Goal: Task Accomplishment & Management: Complete application form

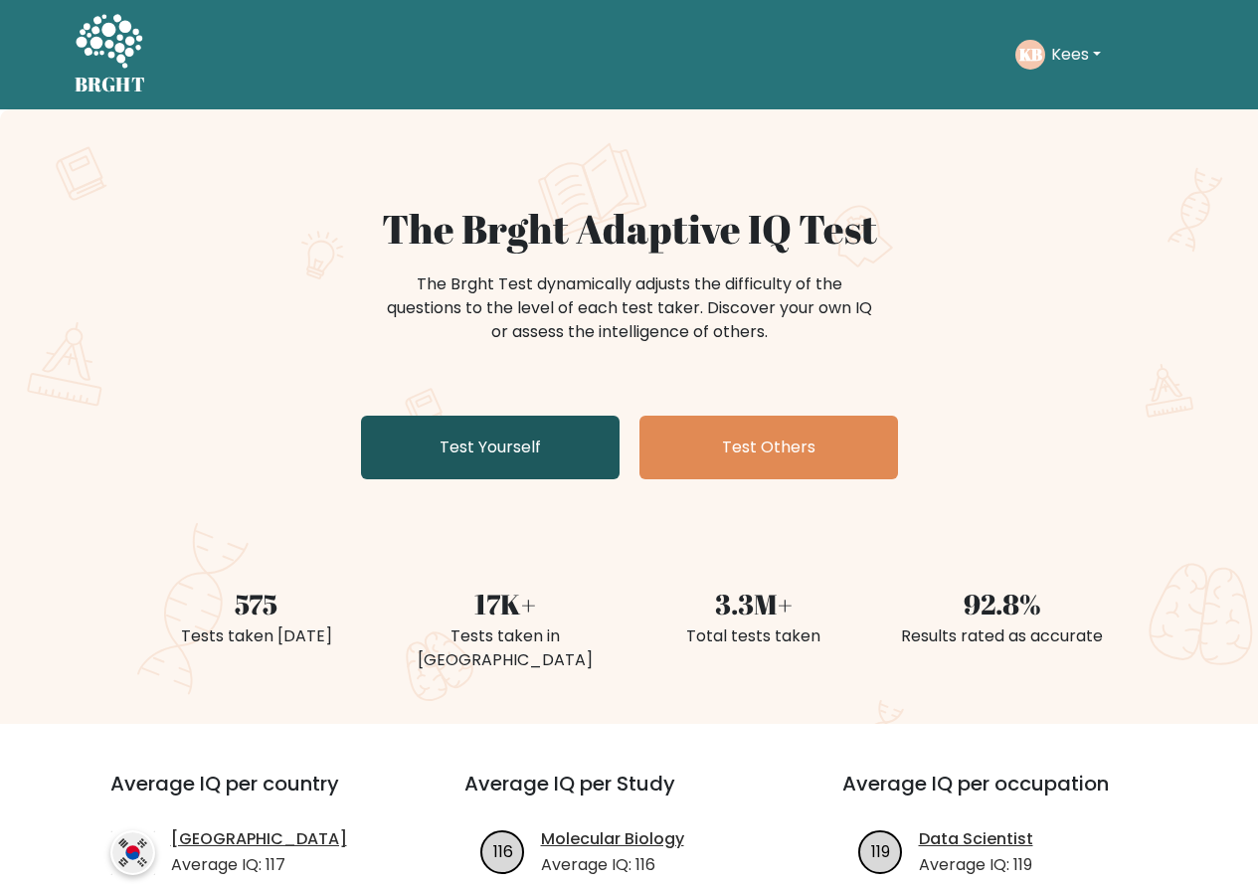
click at [493, 457] on link "Test Yourself" at bounding box center [490, 448] width 259 height 64
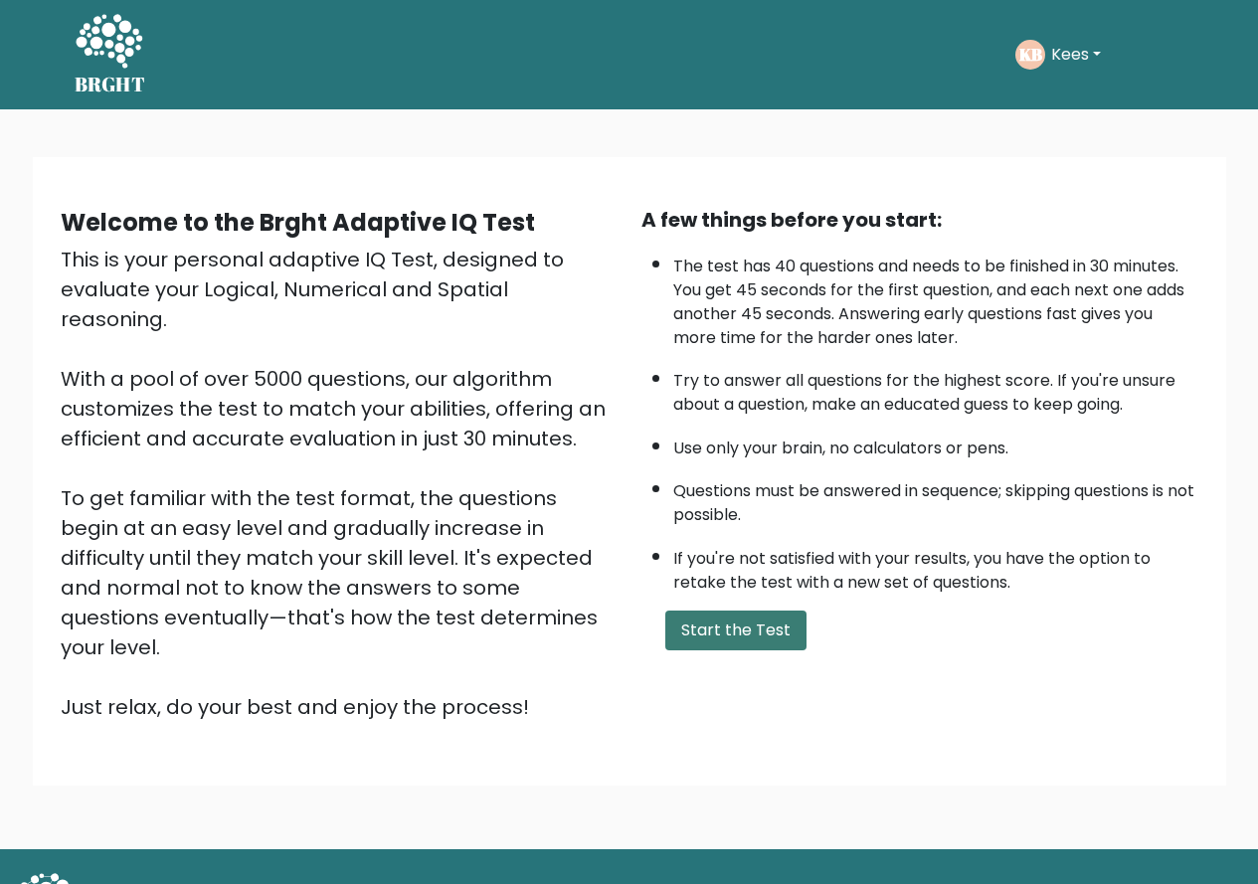
click at [771, 638] on button "Start the Test" at bounding box center [735, 631] width 141 height 40
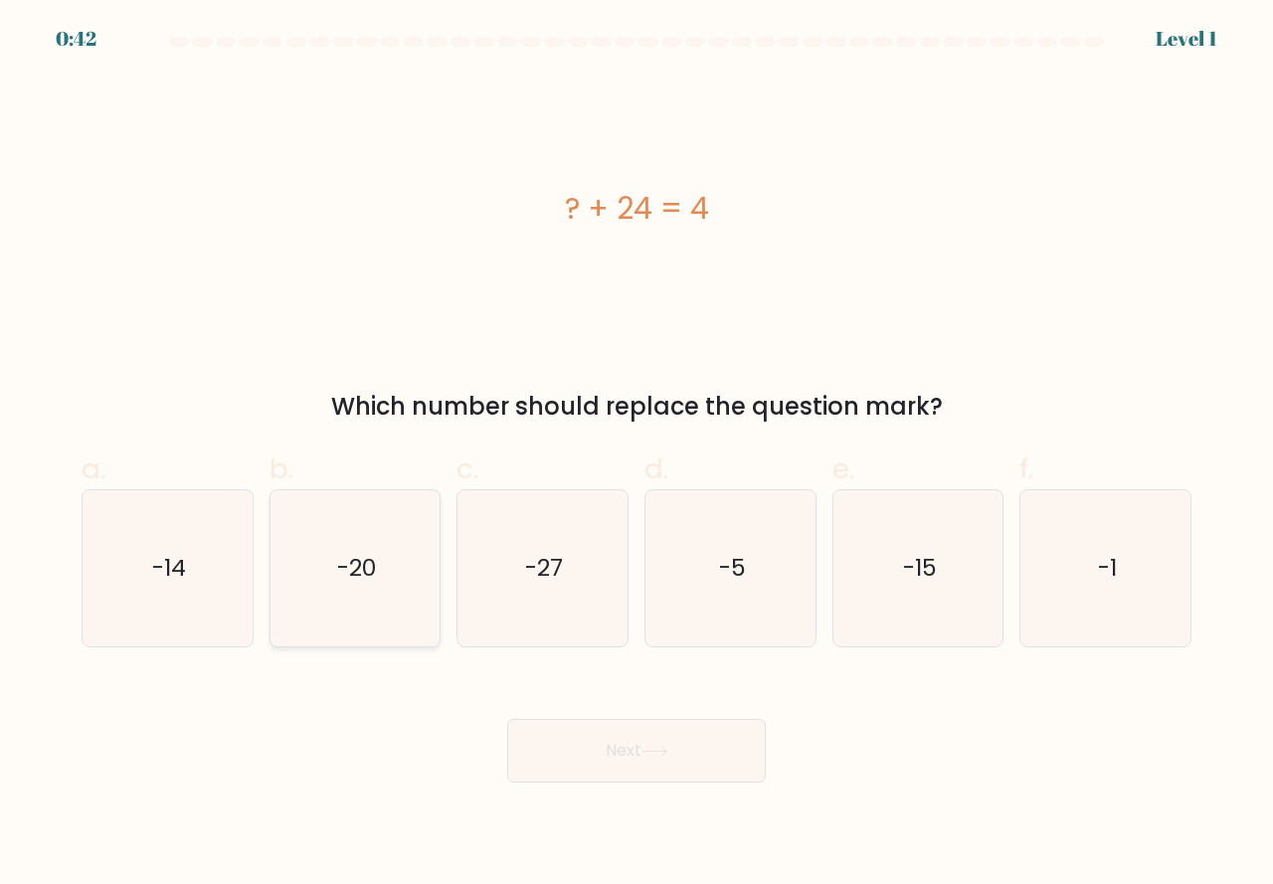
click at [356, 620] on icon "-20" at bounding box center [355, 568] width 156 height 156
click at [636, 455] on input "b. -20" at bounding box center [636, 449] width 1 height 13
radio input "true"
click at [611, 755] on button "Next" at bounding box center [636, 751] width 259 height 64
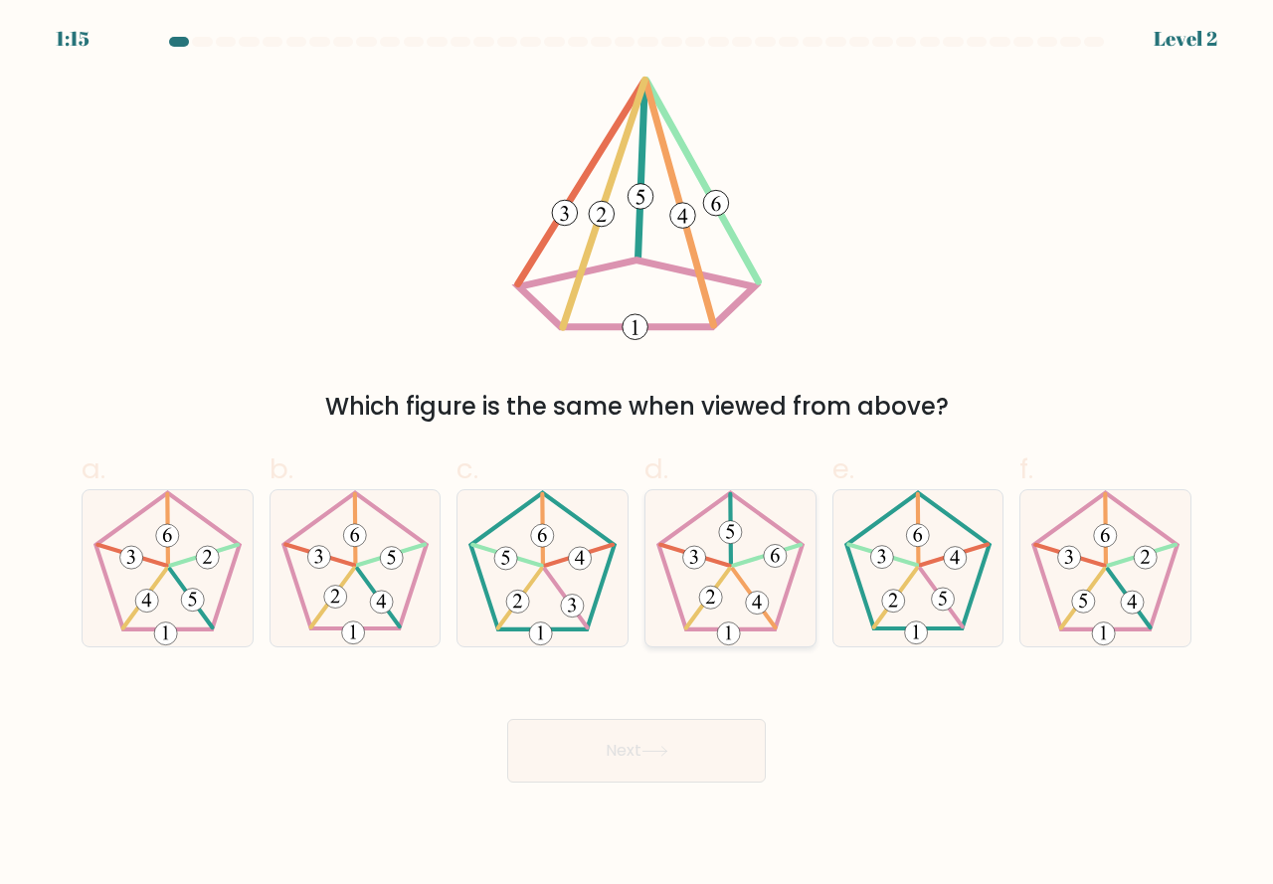
click at [736, 604] on icon at bounding box center [730, 568] width 156 height 156
click at [637, 455] on input "d." at bounding box center [636, 449] width 1 height 13
radio input "true"
click at [666, 754] on icon at bounding box center [654, 751] width 24 height 9
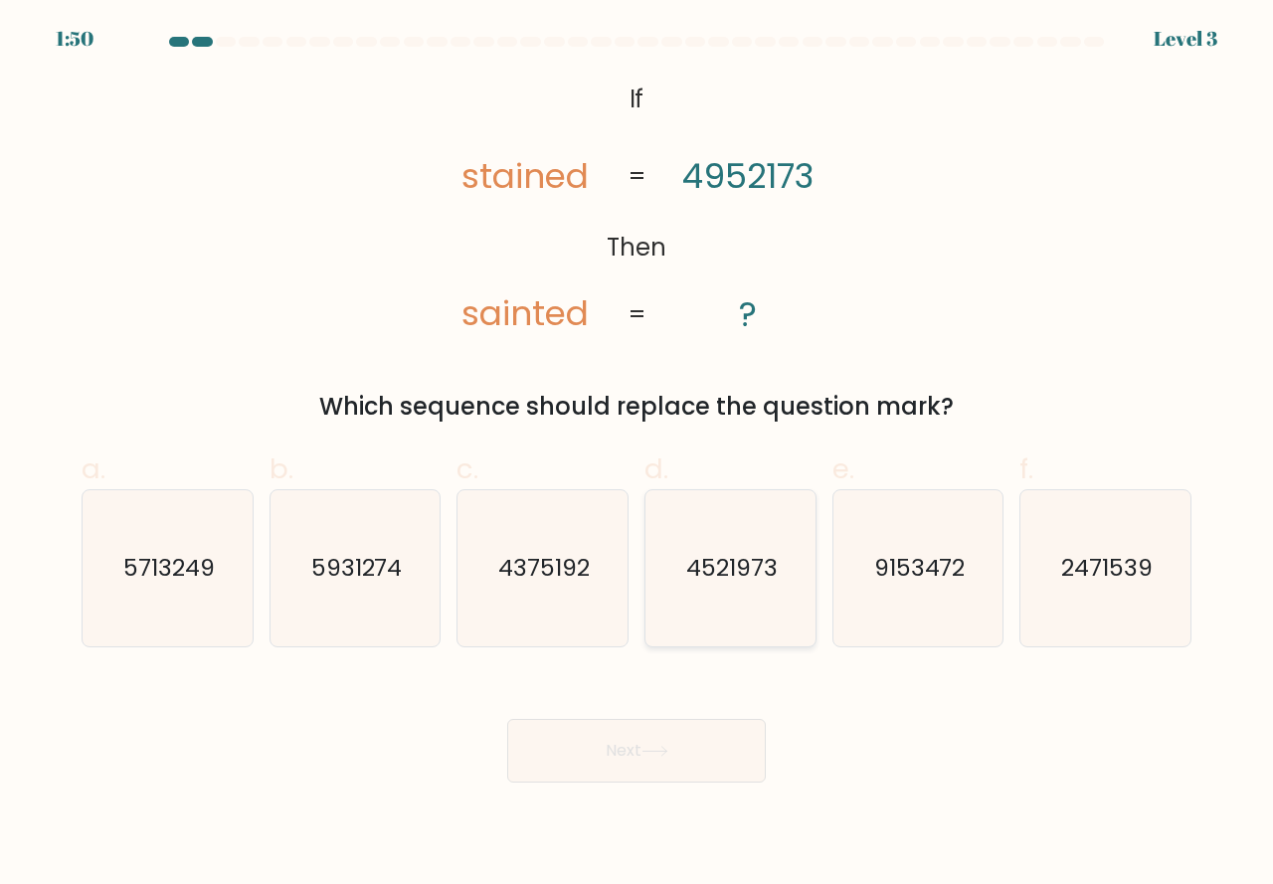
click at [724, 629] on icon "4521973" at bounding box center [730, 568] width 156 height 156
click at [637, 455] on input "d. 4521973" at bounding box center [636, 449] width 1 height 13
radio input "true"
click at [677, 753] on button "Next" at bounding box center [636, 751] width 259 height 64
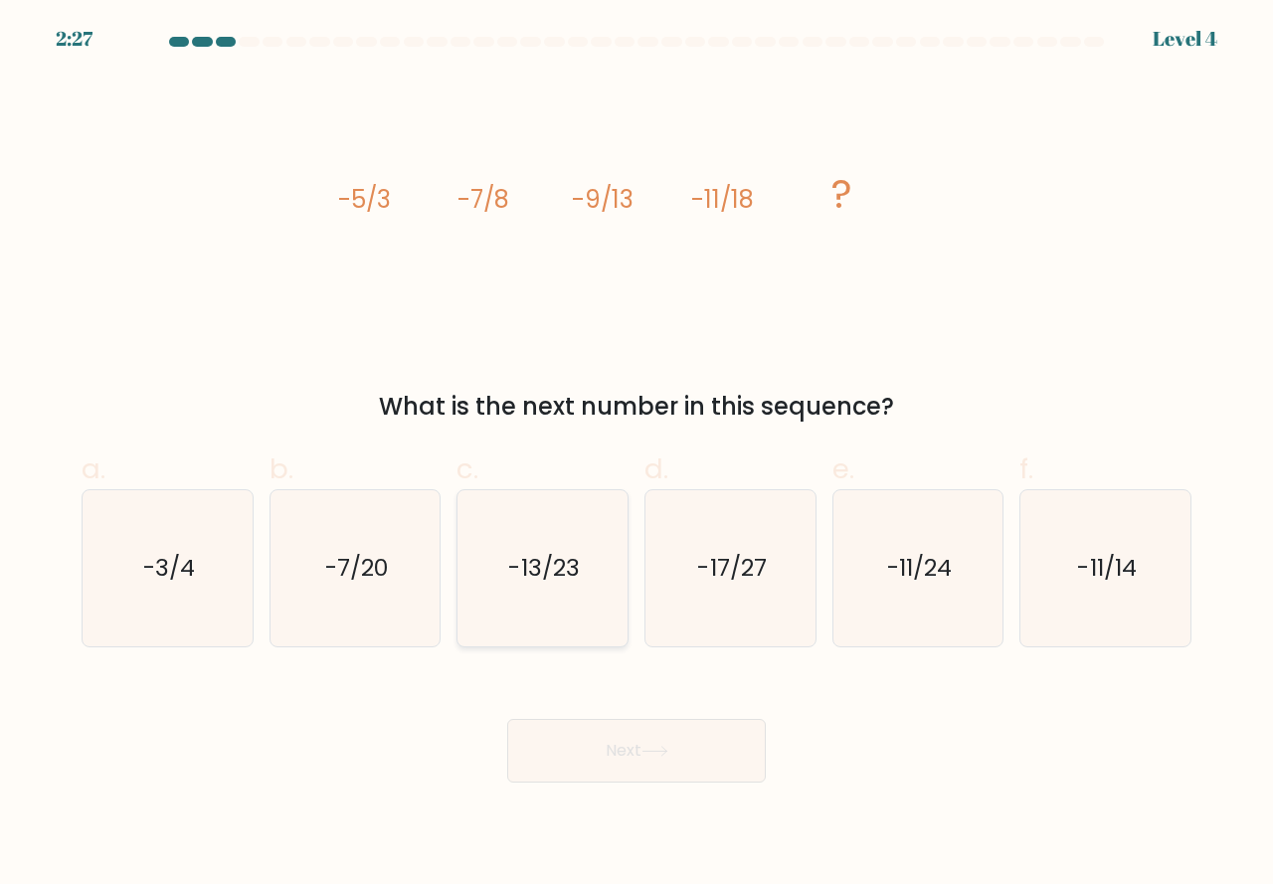
click at [533, 585] on icon "-13/23" at bounding box center [542, 568] width 156 height 156
click at [636, 455] on input "c. -13/23" at bounding box center [636, 449] width 1 height 13
radio input "true"
click at [599, 760] on button "Next" at bounding box center [636, 751] width 259 height 64
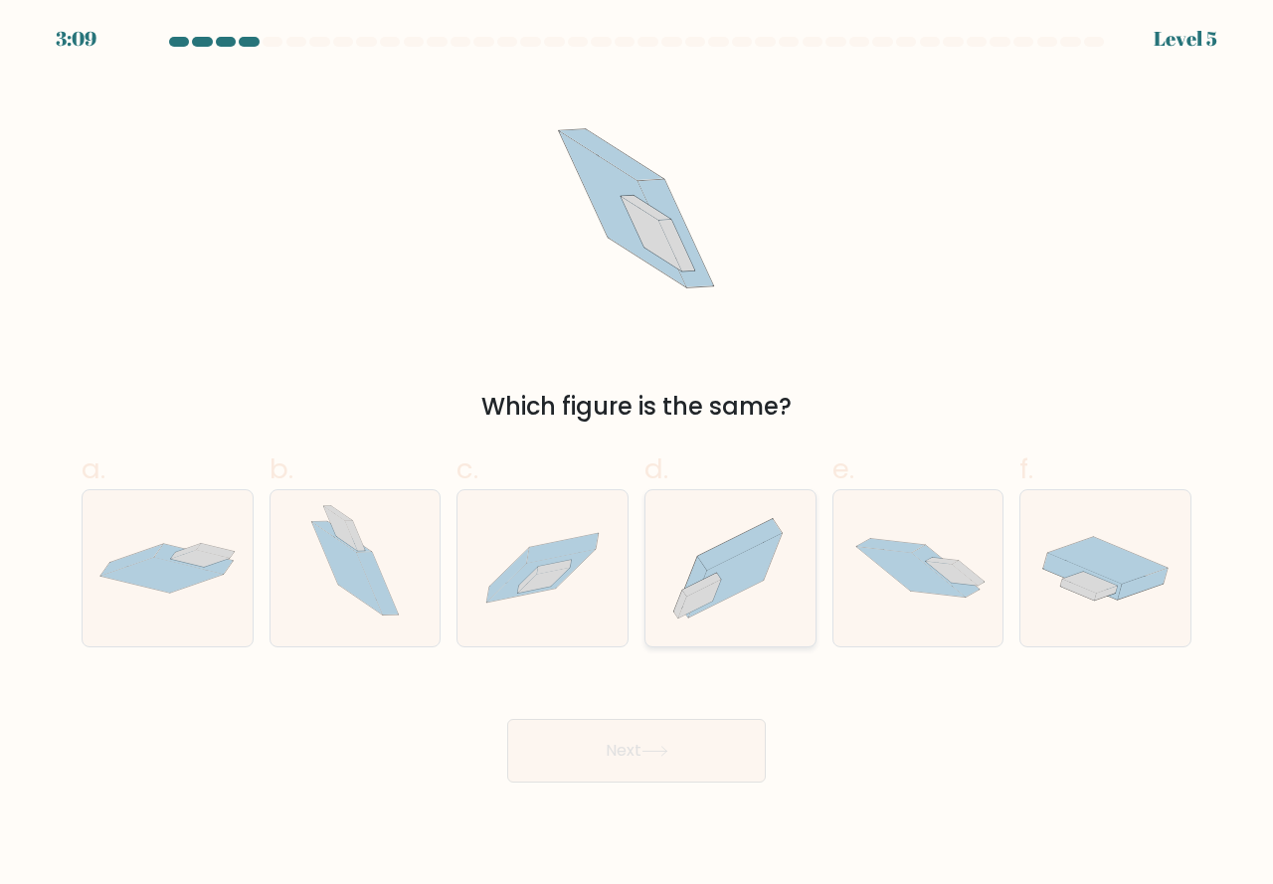
click at [691, 608] on icon at bounding box center [699, 599] width 43 height 38
click at [637, 455] on input "d." at bounding box center [636, 449] width 1 height 13
radio input "true"
click at [644, 736] on button "Next" at bounding box center [636, 751] width 259 height 64
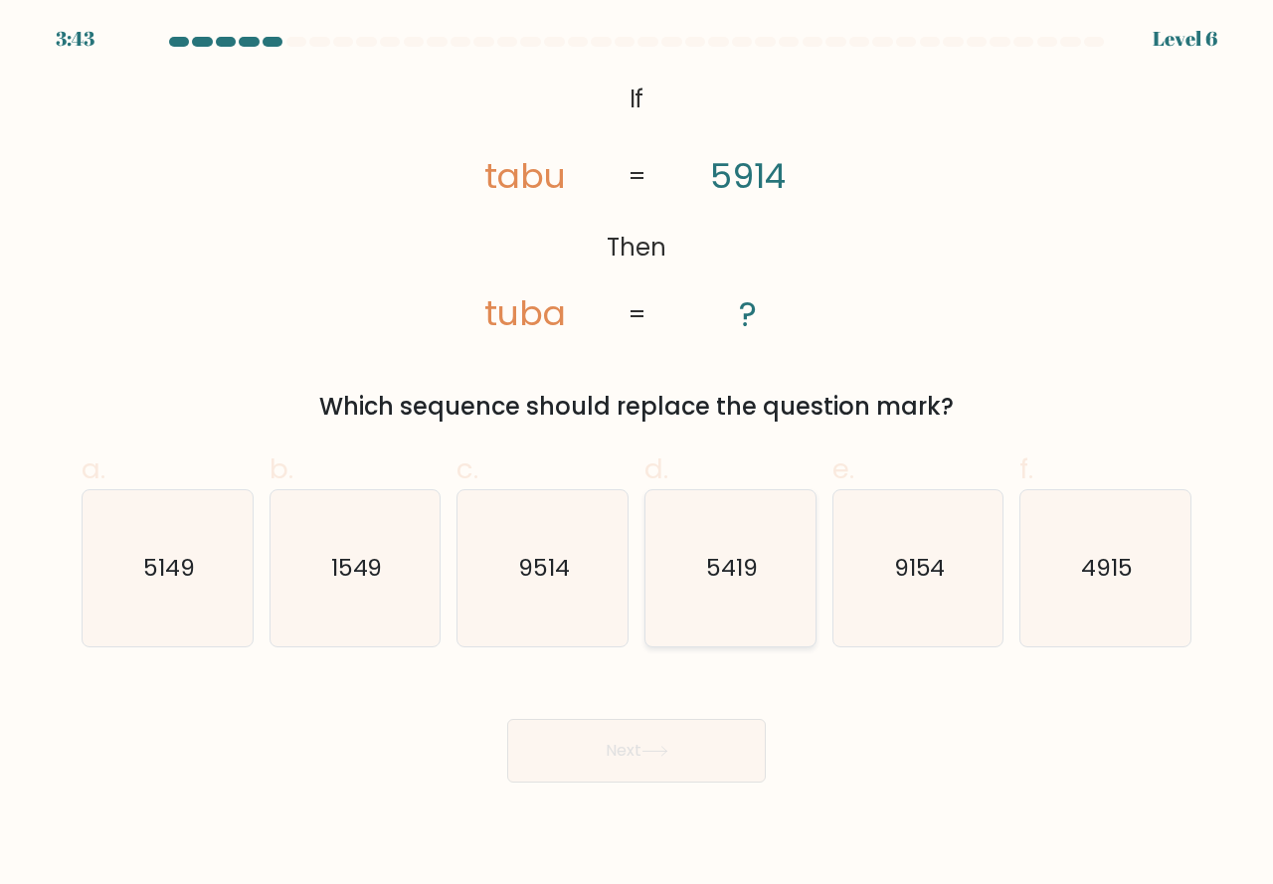
click at [740, 604] on icon "5419" at bounding box center [730, 568] width 156 height 156
click at [637, 455] on input "d. 5419" at bounding box center [636, 449] width 1 height 13
radio input "true"
click at [713, 761] on button "Next" at bounding box center [636, 751] width 259 height 64
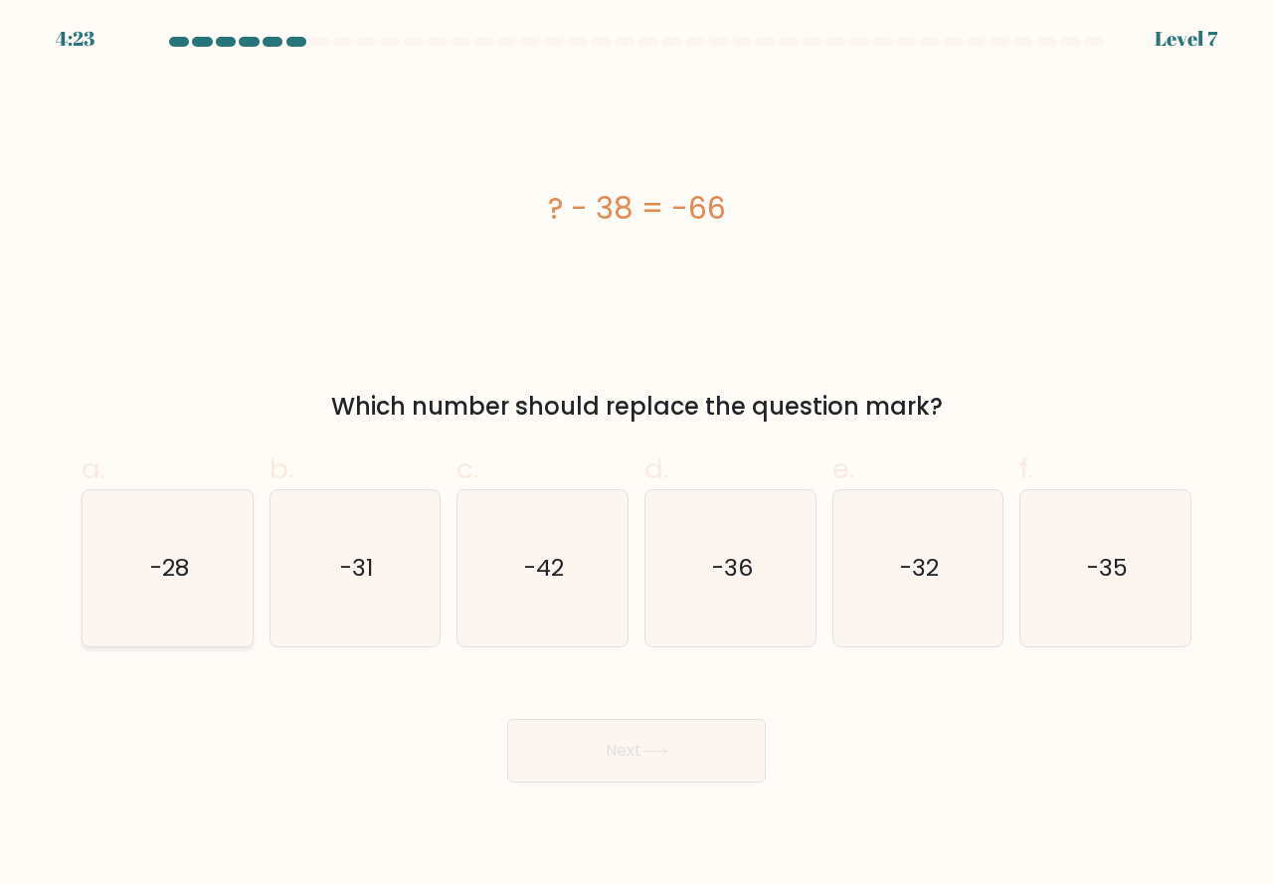
click at [193, 614] on icon "-28" at bounding box center [168, 568] width 156 height 156
click at [636, 455] on input "a. -28" at bounding box center [636, 449] width 1 height 13
radio input "true"
click at [577, 745] on button "Next" at bounding box center [636, 751] width 259 height 64
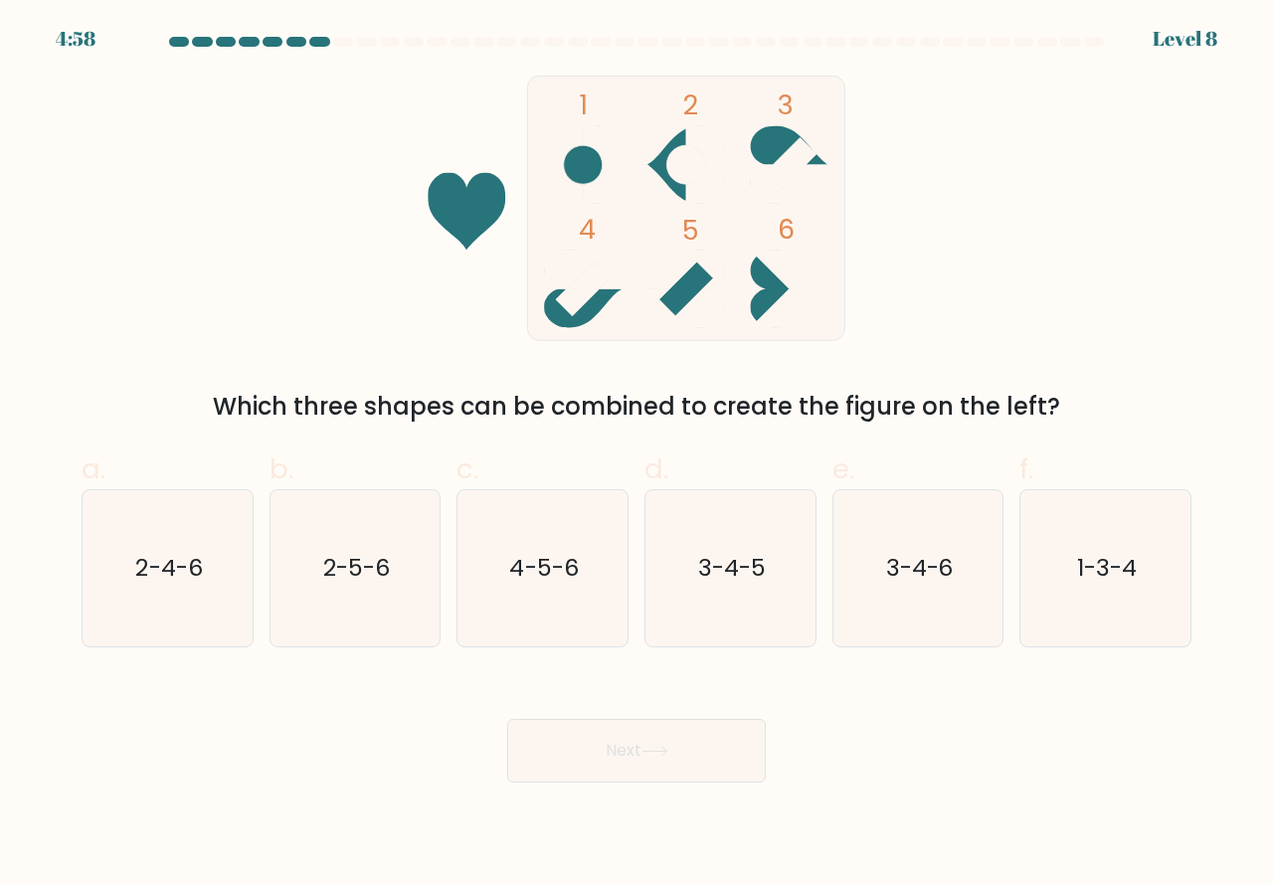
drag, startPoint x: 713, startPoint y: 610, endPoint x: 694, endPoint y: 673, distance: 66.4
click at [713, 616] on icon "3-4-5" at bounding box center [730, 568] width 156 height 156
click at [637, 455] on input "d. 3-4-5" at bounding box center [636, 449] width 1 height 13
radio input "true"
click at [659, 744] on button "Next" at bounding box center [636, 751] width 259 height 64
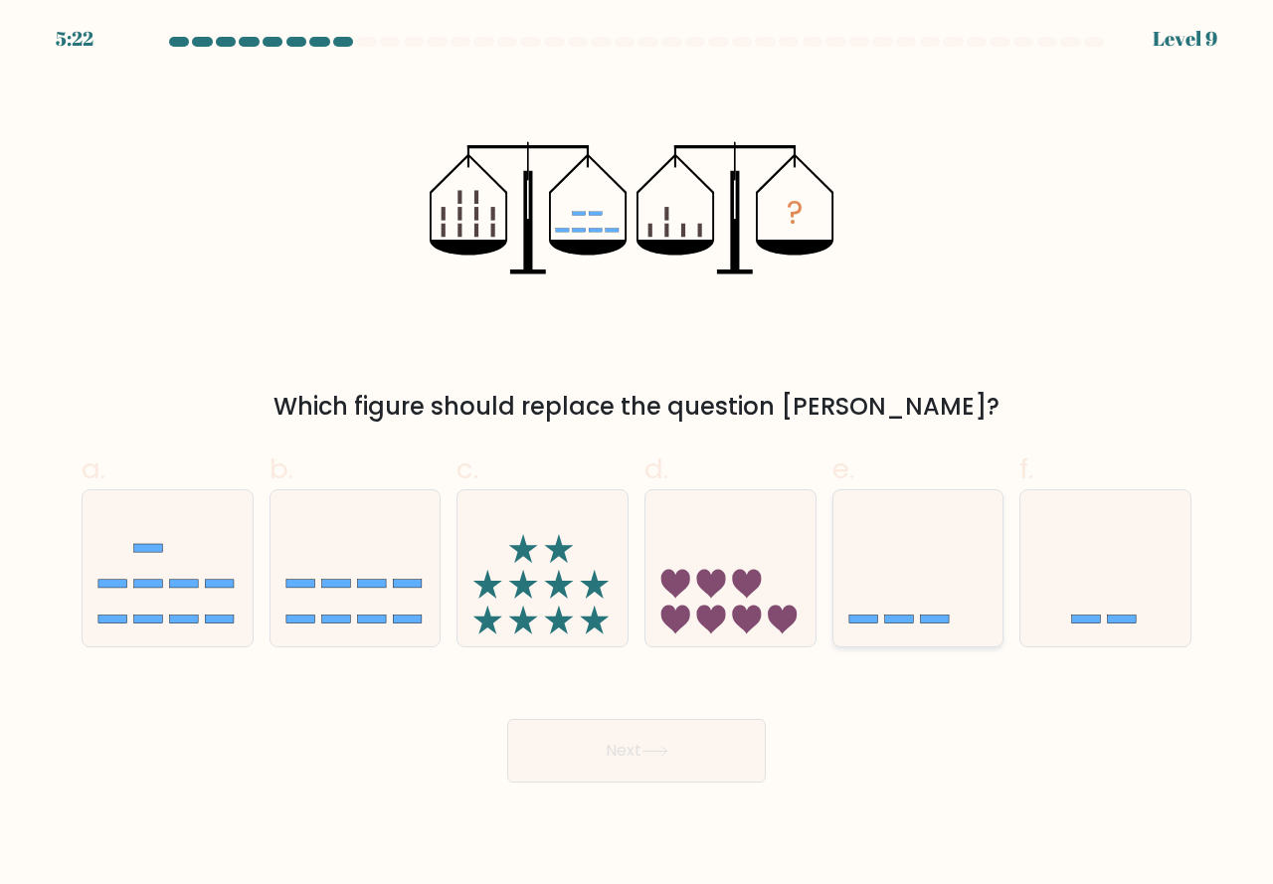
drag, startPoint x: 915, startPoint y: 630, endPoint x: 911, endPoint y: 639, distance: 10.7
click at [915, 631] on icon at bounding box center [918, 568] width 170 height 140
click at [637, 455] on input "e." at bounding box center [636, 449] width 1 height 13
radio input "true"
click at [650, 758] on button "Next" at bounding box center [636, 751] width 259 height 64
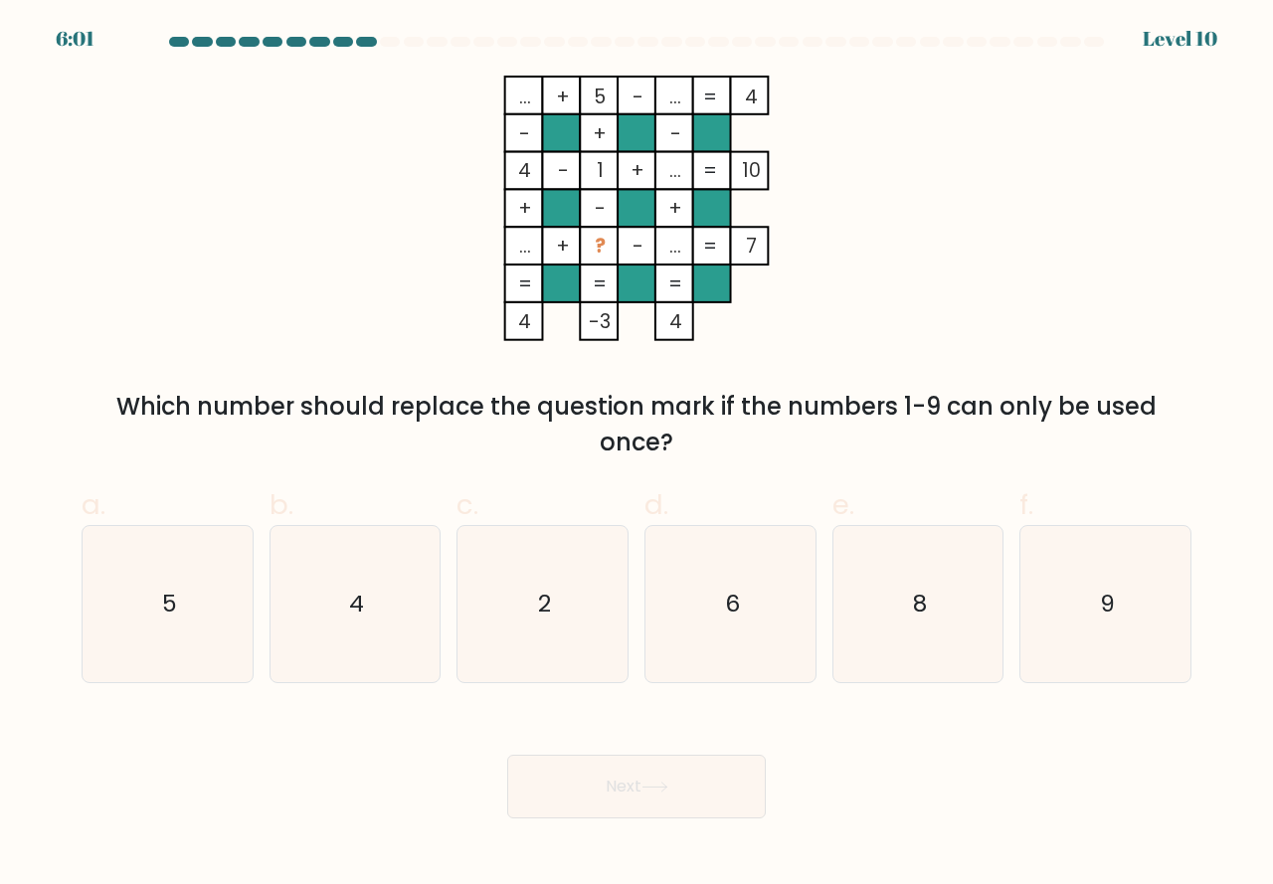
drag, startPoint x: 1089, startPoint y: 664, endPoint x: 1023, endPoint y: 688, distance: 69.8
click at [1090, 664] on icon "9" at bounding box center [1105, 604] width 156 height 156
click at [637, 455] on input "f. 9" at bounding box center [636, 449] width 1 height 13
radio input "true"
click at [673, 770] on button "Next" at bounding box center [636, 787] width 259 height 64
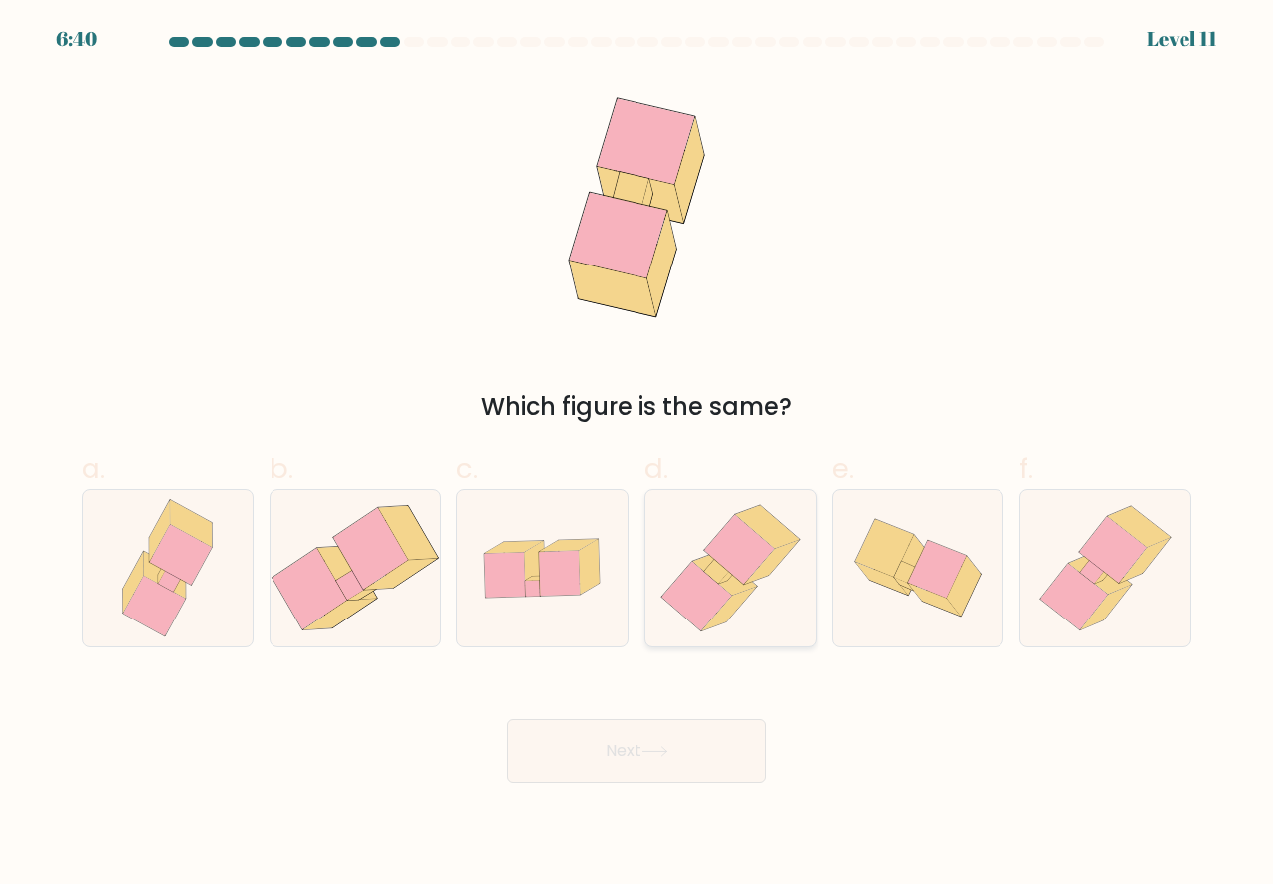
click at [717, 618] on icon at bounding box center [728, 609] width 55 height 44
click at [637, 455] on input "d." at bounding box center [636, 449] width 1 height 13
radio input "true"
click at [658, 747] on icon at bounding box center [654, 751] width 27 height 11
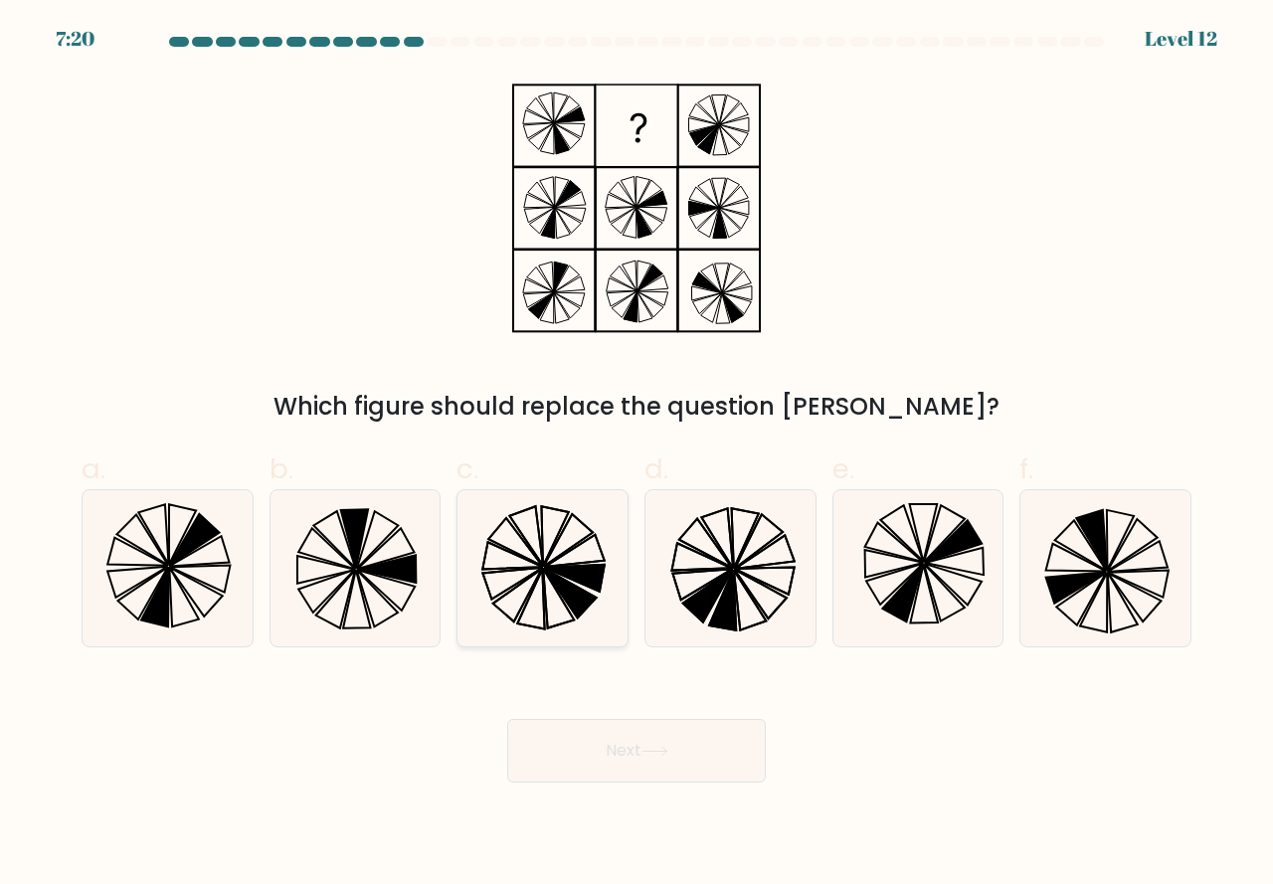
click at [559, 595] on icon at bounding box center [558, 598] width 31 height 60
click at [636, 455] on input "c." at bounding box center [636, 449] width 1 height 13
radio input "true"
click at [606, 767] on button "Next" at bounding box center [636, 751] width 259 height 64
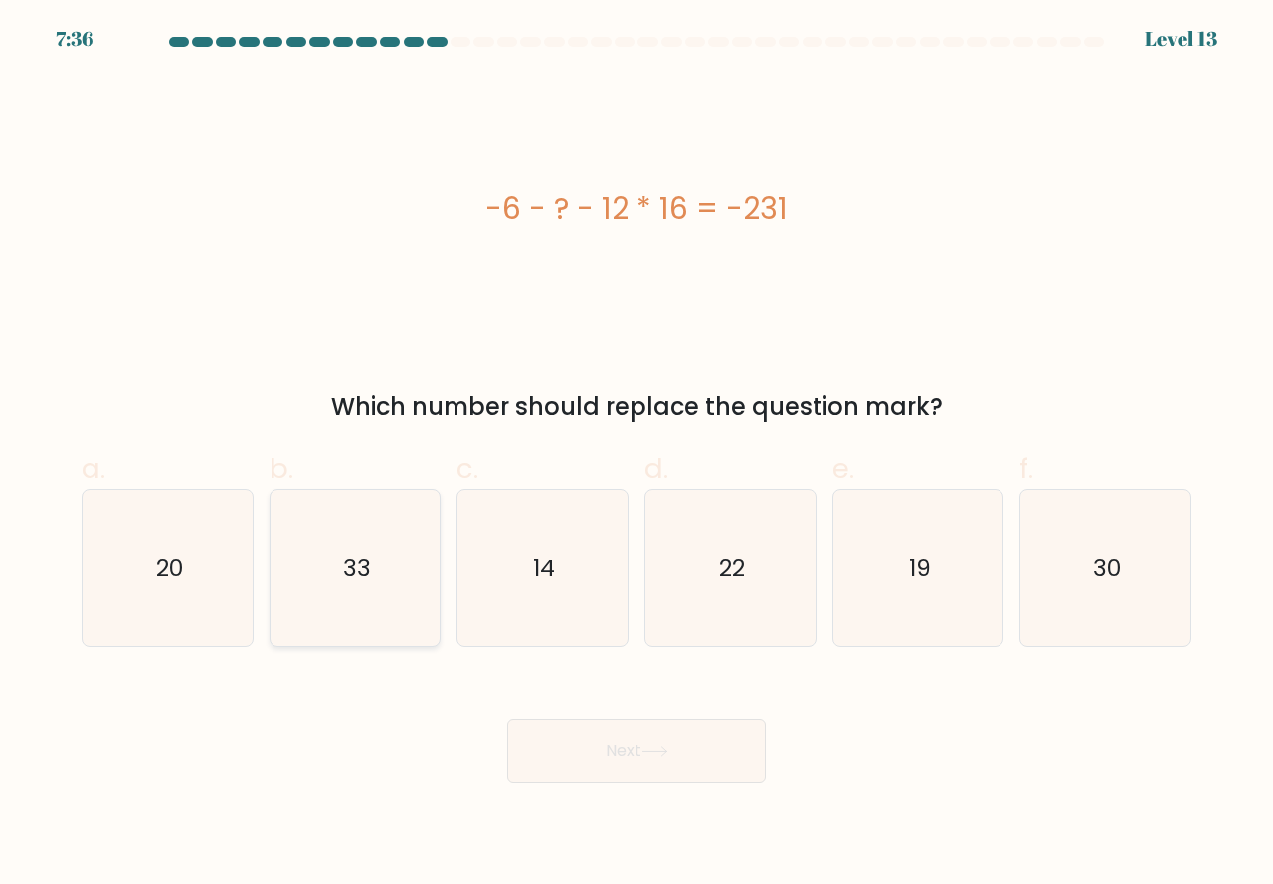
click at [366, 602] on icon "33" at bounding box center [355, 568] width 156 height 156
click at [636, 455] on input "b. 33" at bounding box center [636, 449] width 1 height 13
radio input "true"
click at [585, 748] on button "Next" at bounding box center [636, 751] width 259 height 64
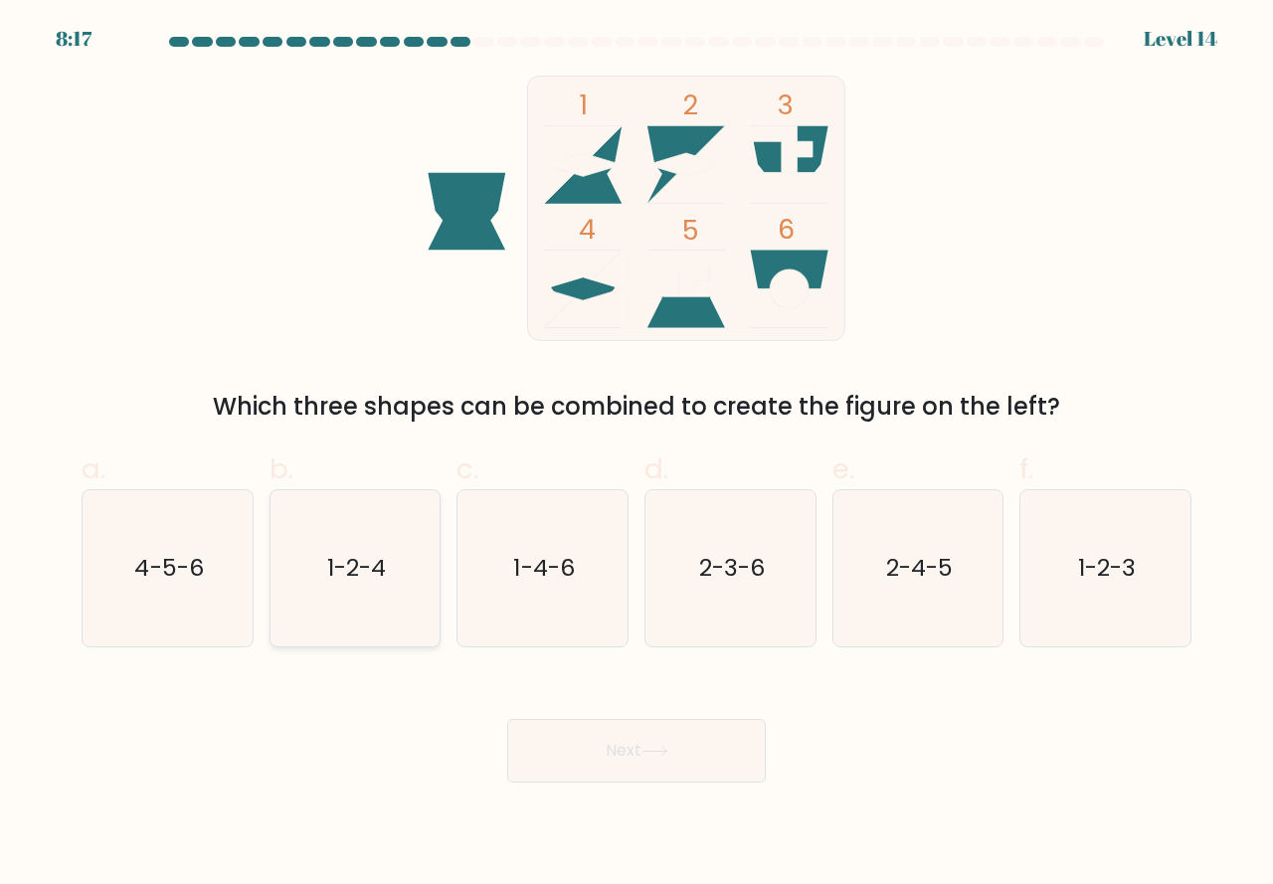
click at [335, 616] on icon "1-2-4" at bounding box center [355, 568] width 156 height 156
click at [636, 455] on input "b. 1-2-4" at bounding box center [636, 449] width 1 height 13
radio input "true"
click at [589, 767] on button "Next" at bounding box center [636, 751] width 259 height 64
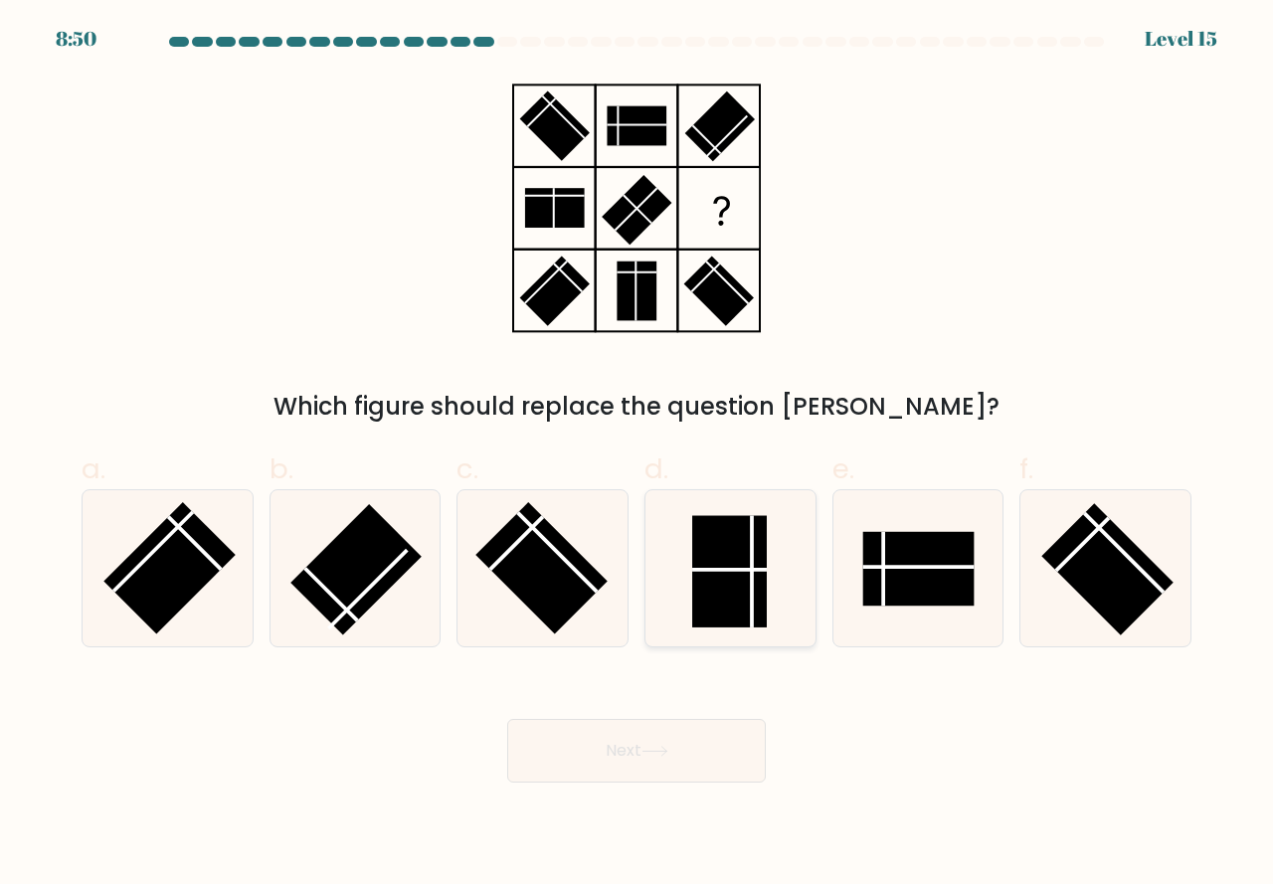
click at [718, 617] on rect at bounding box center [729, 570] width 75 height 111
click at [637, 455] on input "d." at bounding box center [636, 449] width 1 height 13
radio input "true"
click at [660, 762] on button "Next" at bounding box center [636, 751] width 259 height 64
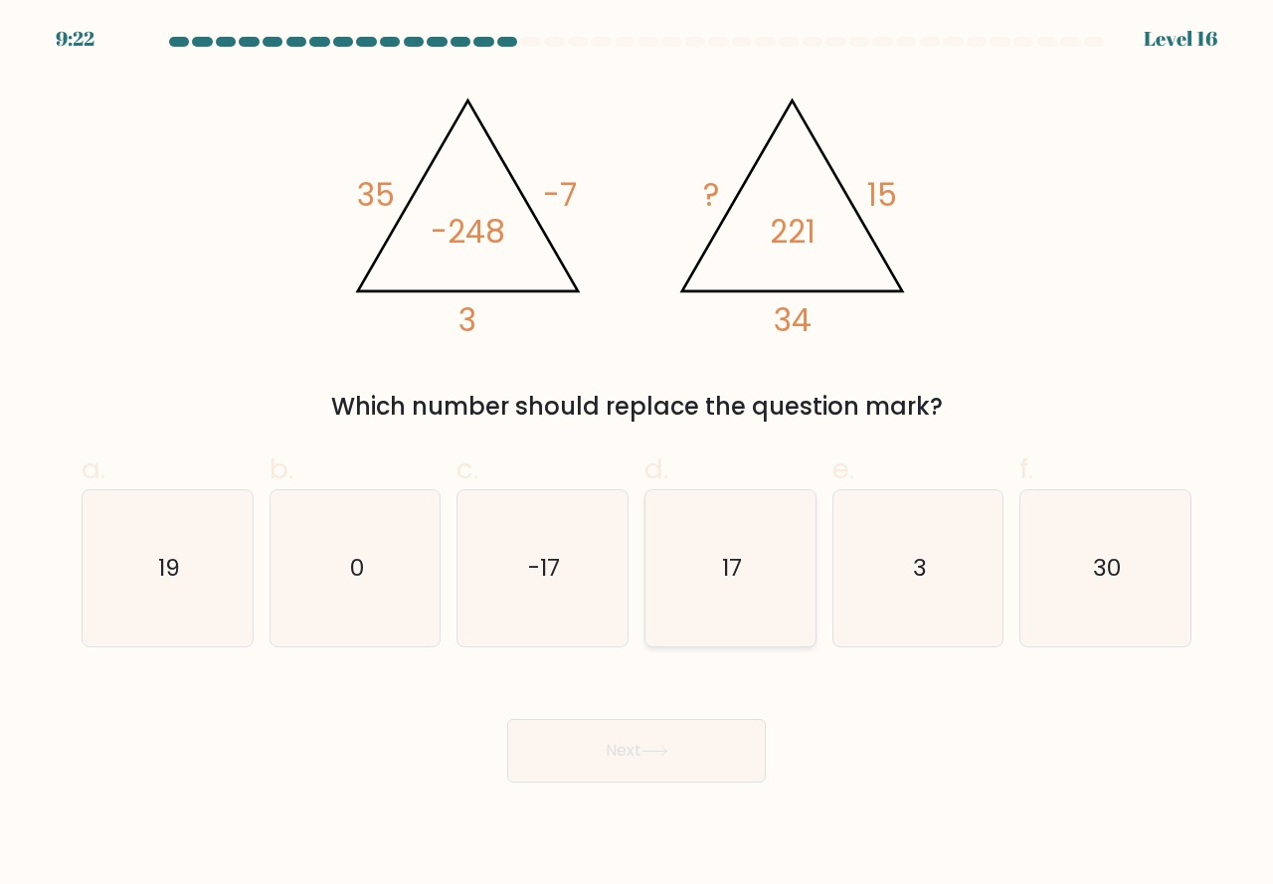
click at [733, 617] on icon "17" at bounding box center [730, 568] width 156 height 156
click at [637, 455] on input "d. 17" at bounding box center [636, 449] width 1 height 13
radio input "true"
click at [629, 762] on button "Next" at bounding box center [636, 751] width 259 height 64
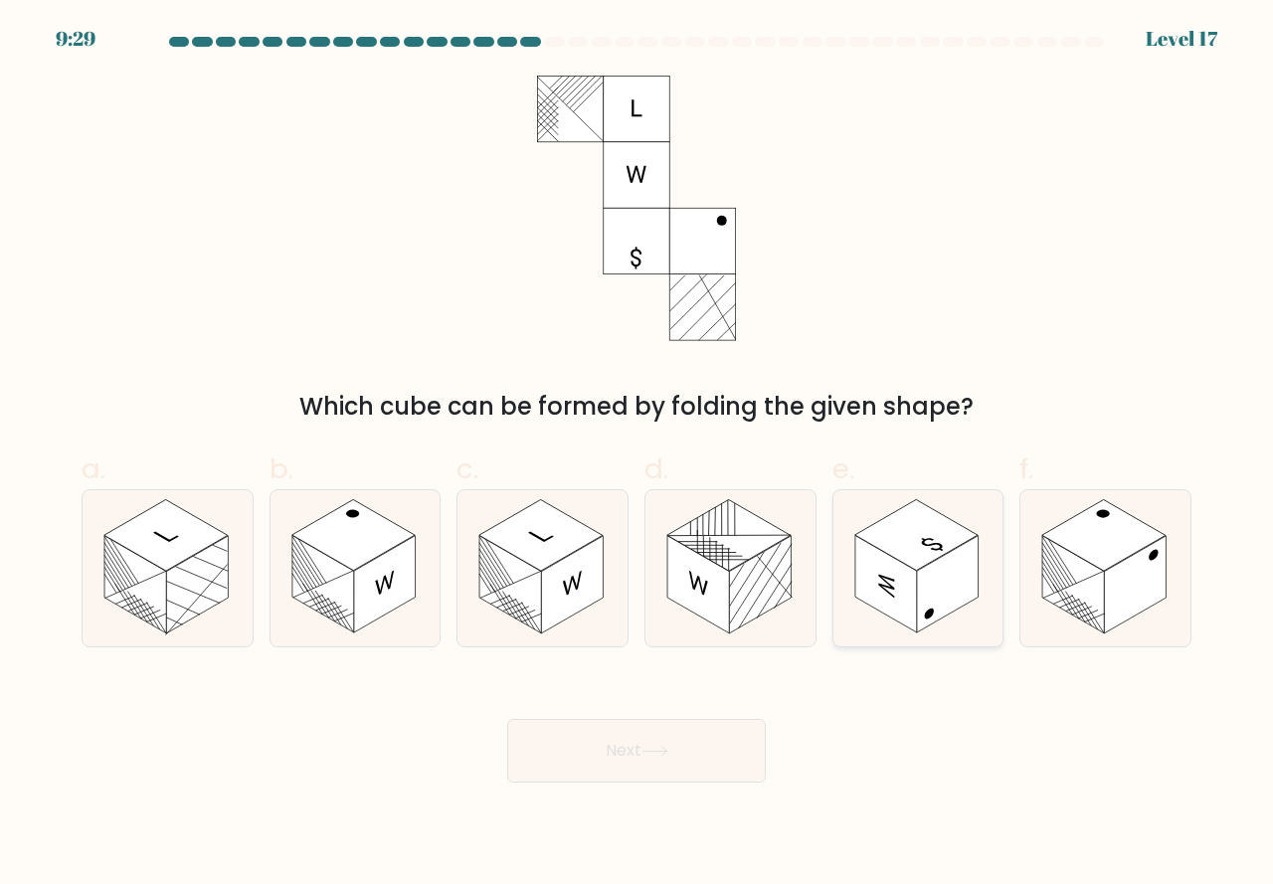
click at [903, 610] on rect at bounding box center [886, 584] width 62 height 97
click at [637, 455] on input "e." at bounding box center [636, 449] width 1 height 13
radio input "true"
click at [721, 748] on button "Next" at bounding box center [636, 751] width 259 height 64
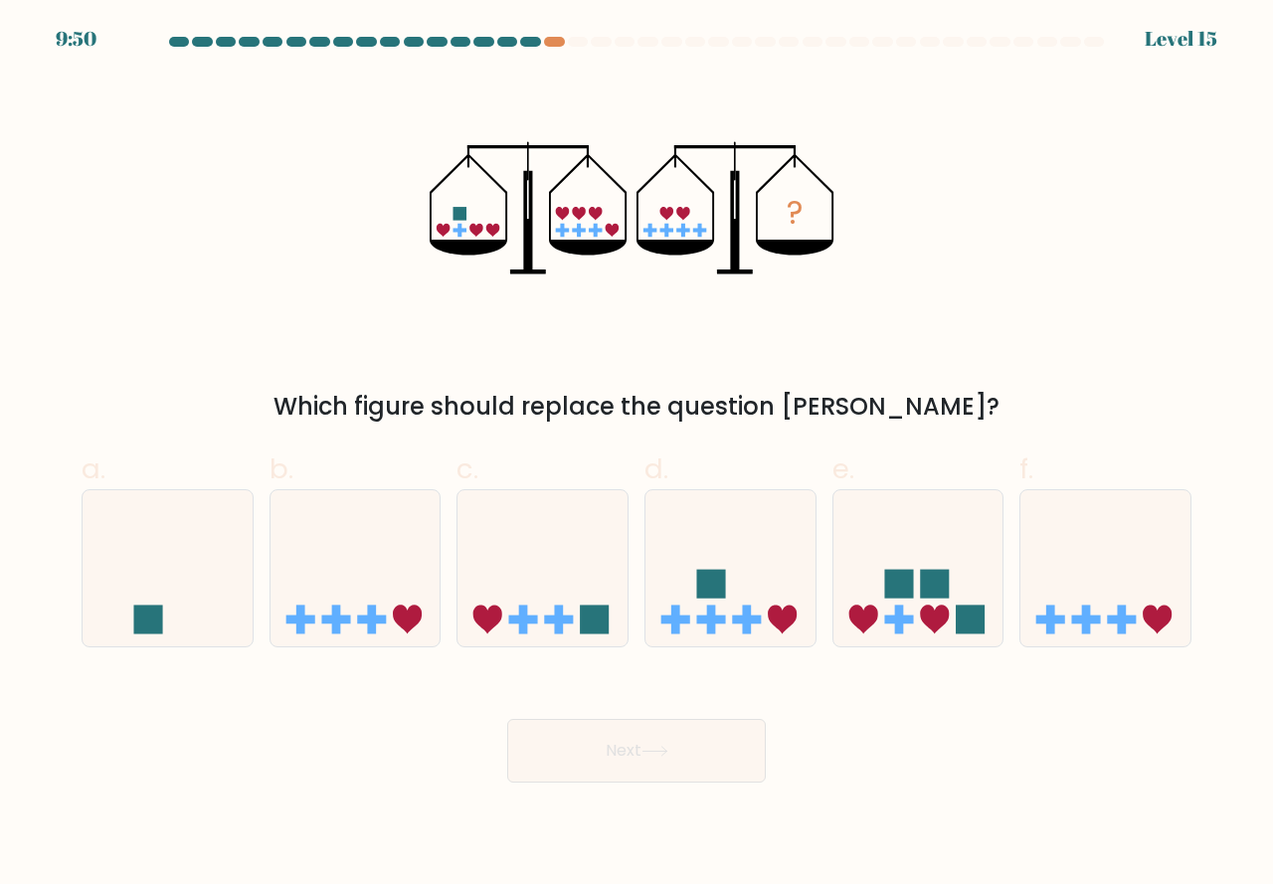
drag, startPoint x: 901, startPoint y: 612, endPoint x: 861, endPoint y: 661, distance: 63.7
click at [892, 630] on icon at bounding box center [918, 568] width 170 height 140
click at [637, 455] on input "e." at bounding box center [636, 449] width 1 height 13
radio input "true"
click at [713, 750] on button "Next" at bounding box center [636, 751] width 259 height 64
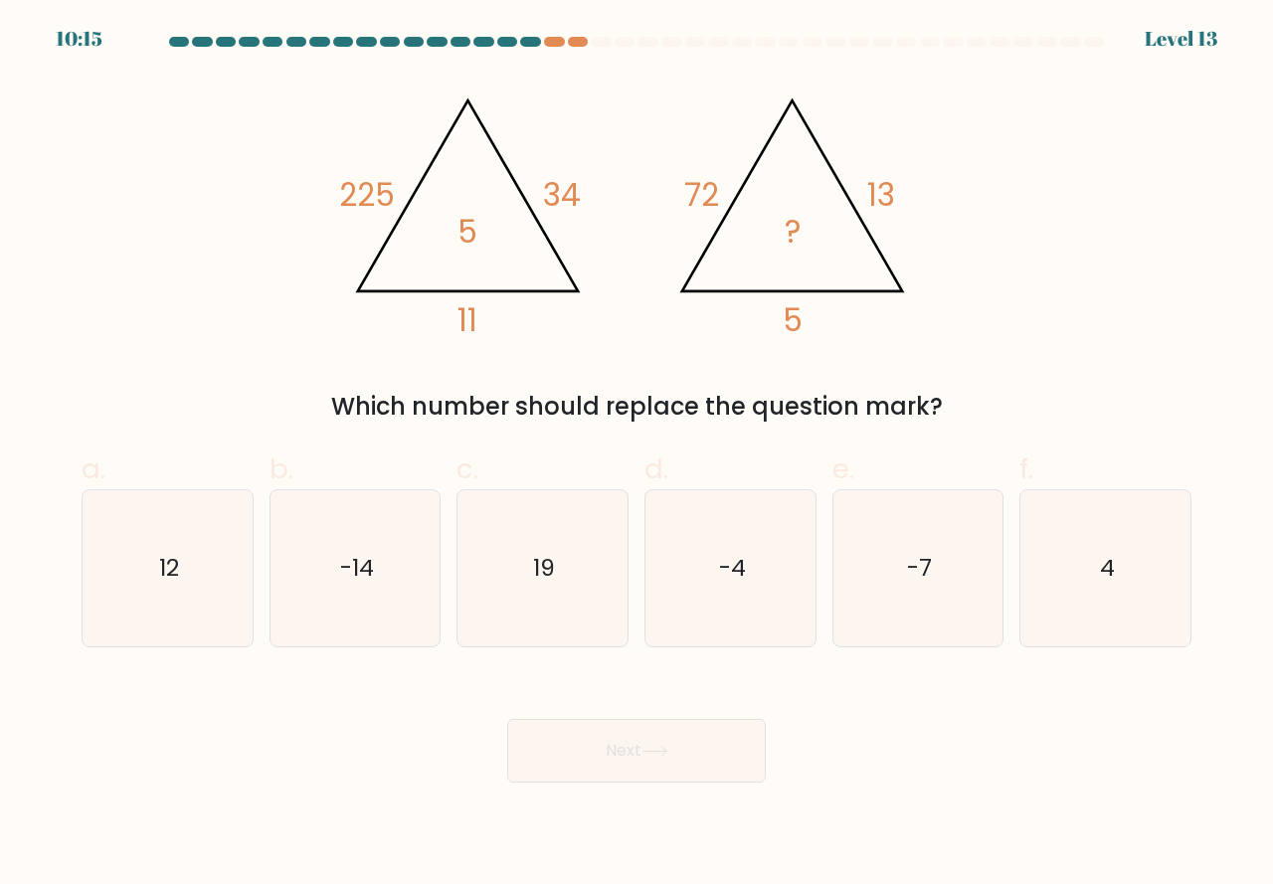
drag, startPoint x: 1038, startPoint y: 597, endPoint x: 974, endPoint y: 695, distance: 117.8
click at [1039, 605] on icon "4" at bounding box center [1105, 568] width 156 height 156
click at [637, 455] on input "f. 4" at bounding box center [636, 449] width 1 height 13
radio input "true"
click at [650, 756] on icon at bounding box center [654, 751] width 27 height 11
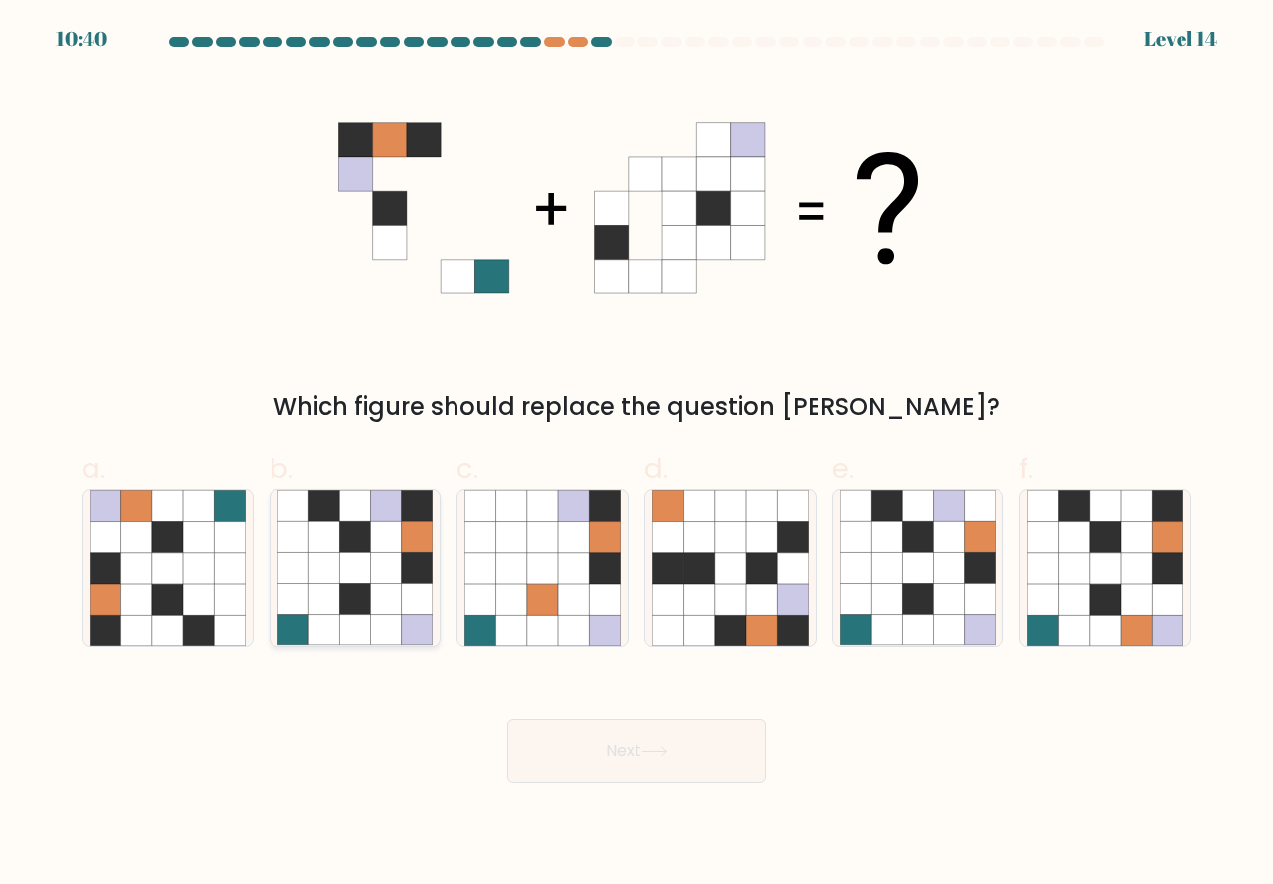
click at [347, 629] on icon at bounding box center [354, 630] width 31 height 31
click at [636, 455] on input "b." at bounding box center [636, 449] width 1 height 13
radio input "true"
click at [631, 759] on button "Next" at bounding box center [636, 751] width 259 height 64
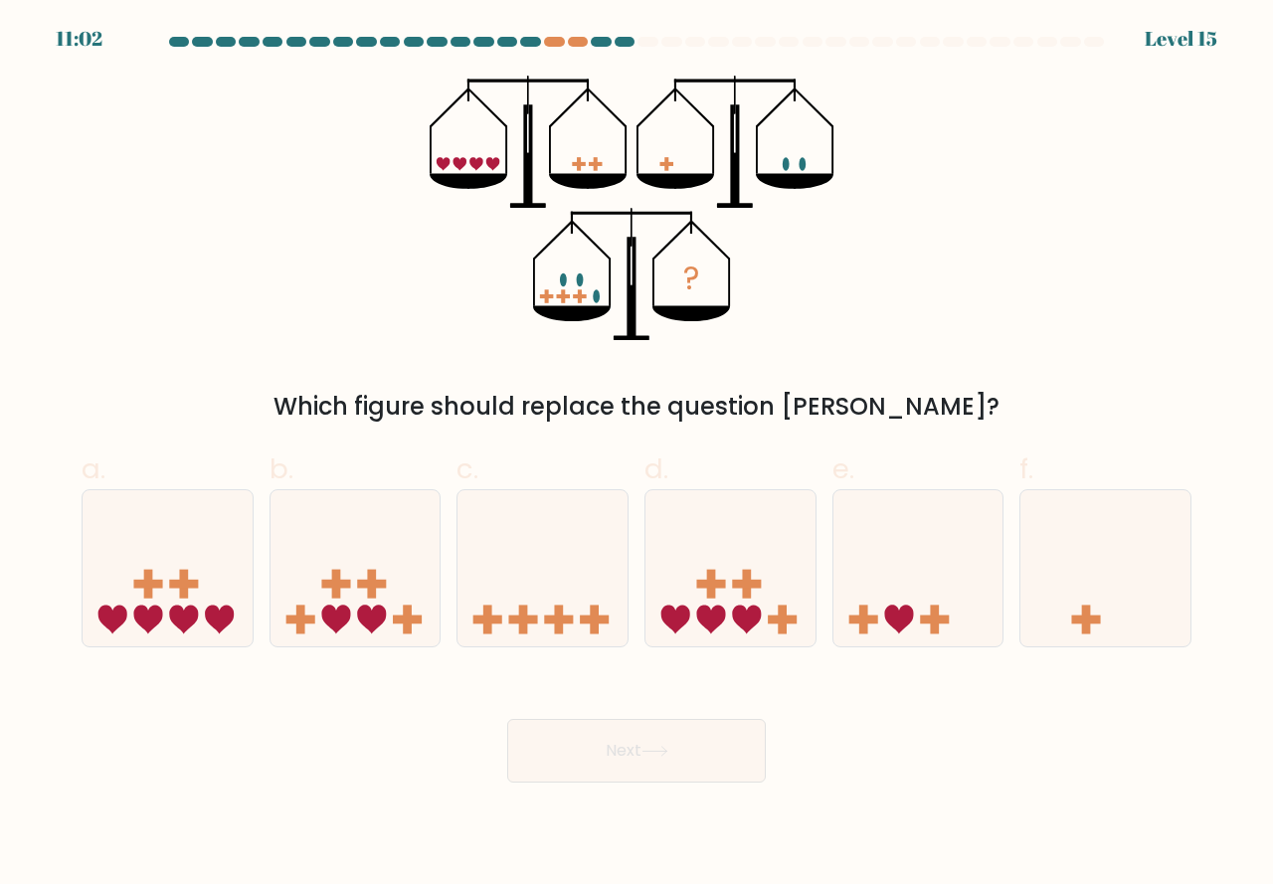
drag, startPoint x: 726, startPoint y: 610, endPoint x: 675, endPoint y: 683, distance: 89.4
click at [725, 615] on icon at bounding box center [730, 568] width 170 height 140
click at [637, 455] on input "d." at bounding box center [636, 449] width 1 height 13
radio input "true"
click at [649, 742] on button "Next" at bounding box center [636, 751] width 259 height 64
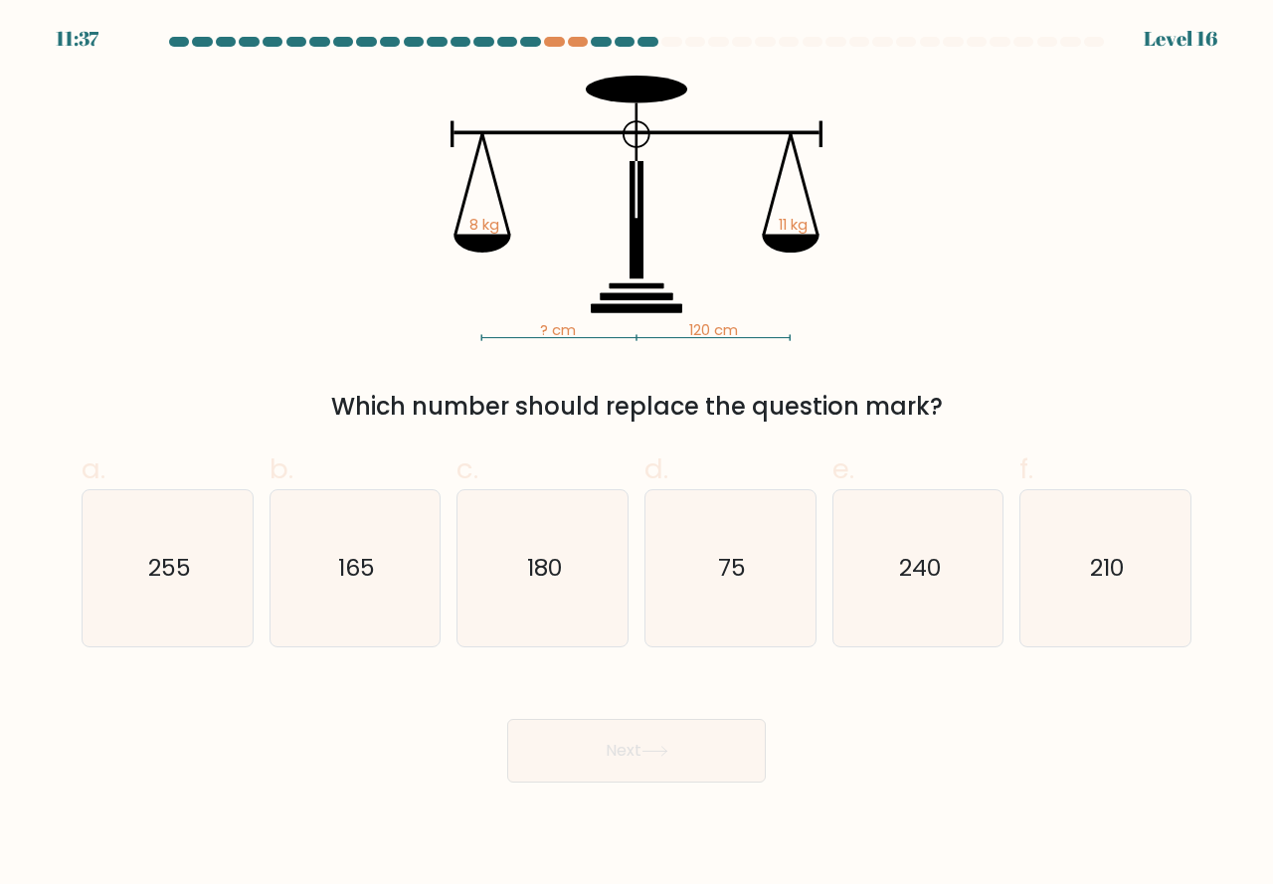
drag, startPoint x: 364, startPoint y: 617, endPoint x: 401, endPoint y: 648, distance: 48.7
click at [364, 619] on icon "165" at bounding box center [355, 568] width 156 height 156
click at [636, 455] on input "b. 165" at bounding box center [636, 449] width 1 height 13
radio input "true"
click at [609, 744] on button "Next" at bounding box center [636, 751] width 259 height 64
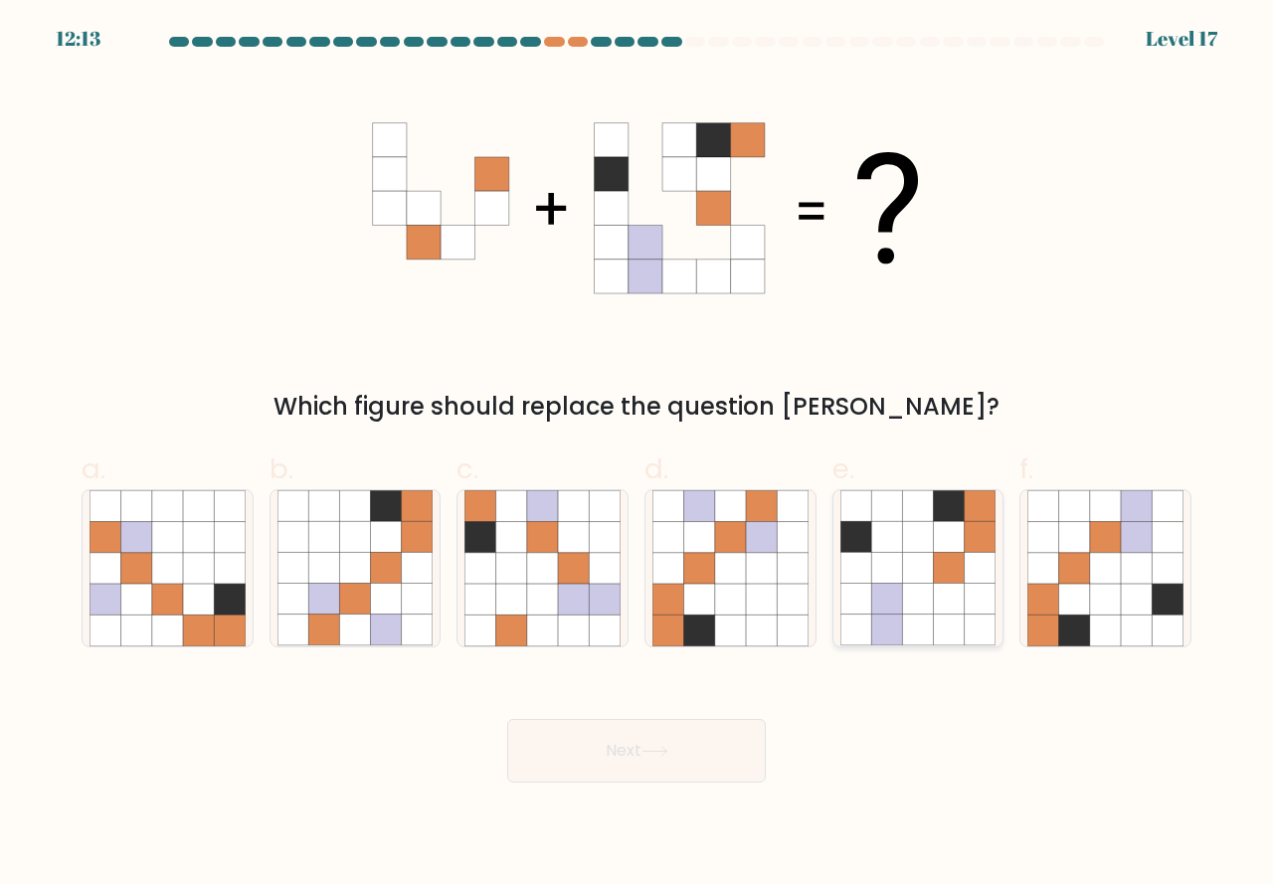
click at [909, 631] on icon at bounding box center [917, 630] width 31 height 31
click at [637, 455] on input "e." at bounding box center [636, 449] width 1 height 13
radio input "true"
click at [1064, 627] on icon at bounding box center [1074, 630] width 31 height 31
click at [637, 455] on input "f." at bounding box center [636, 449] width 1 height 13
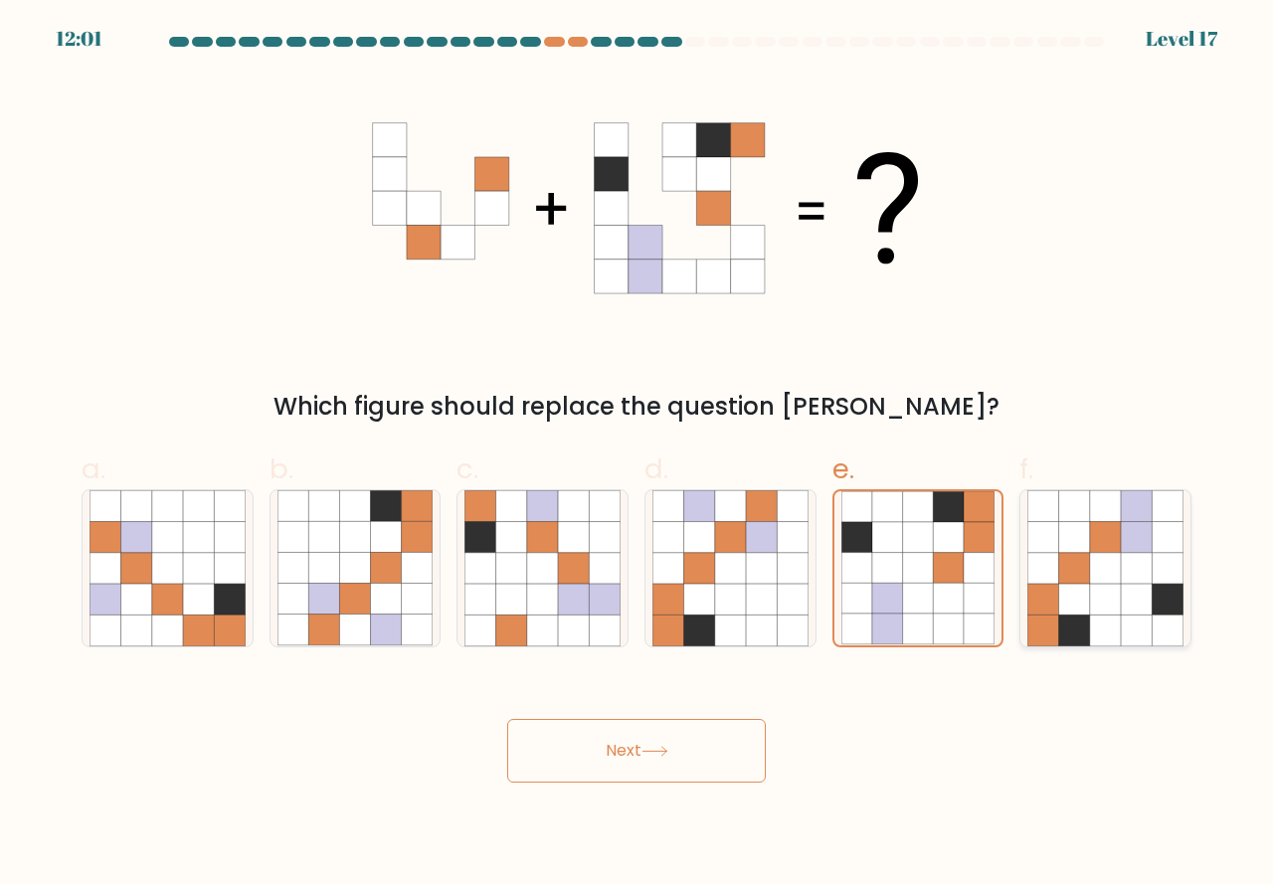
radio input "true"
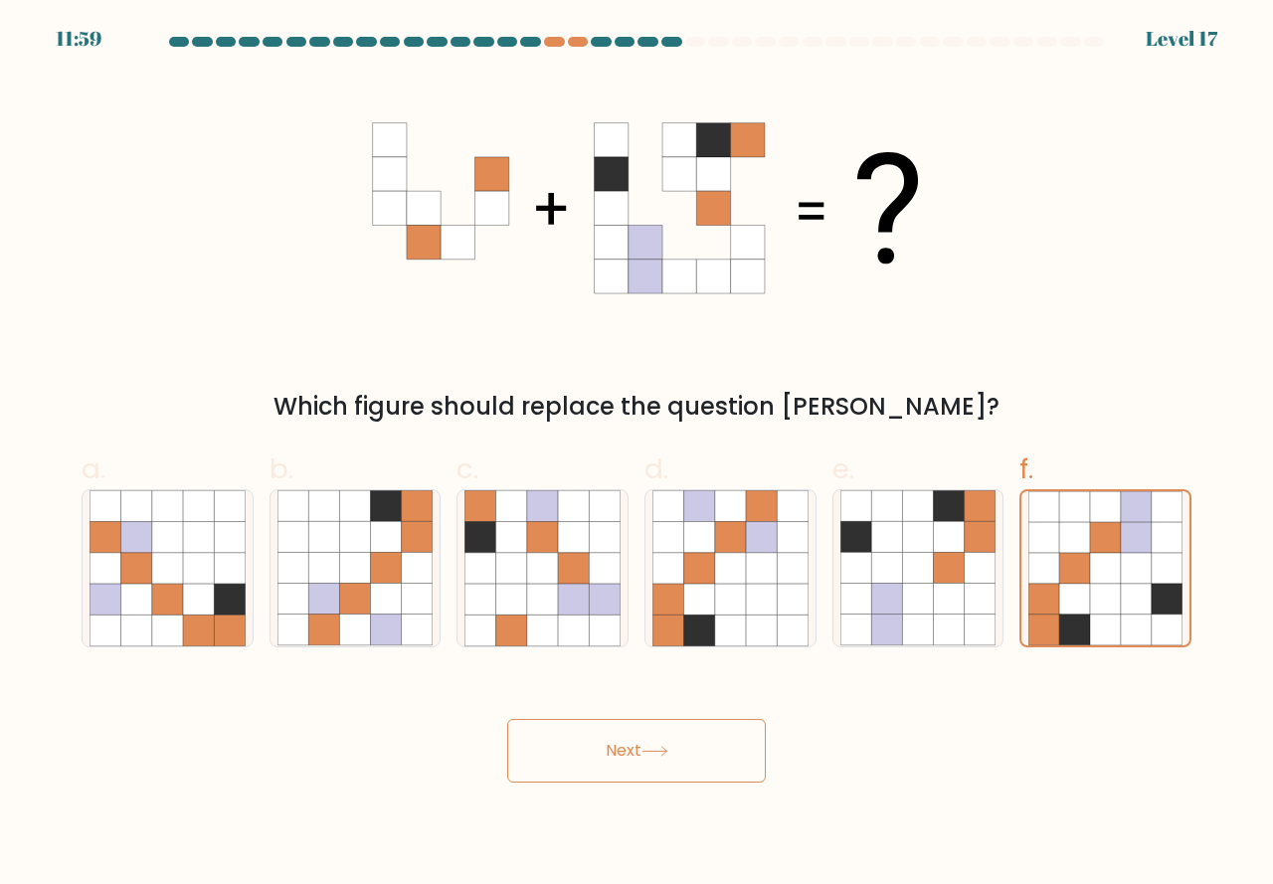
click at [684, 750] on button "Next" at bounding box center [636, 751] width 259 height 64
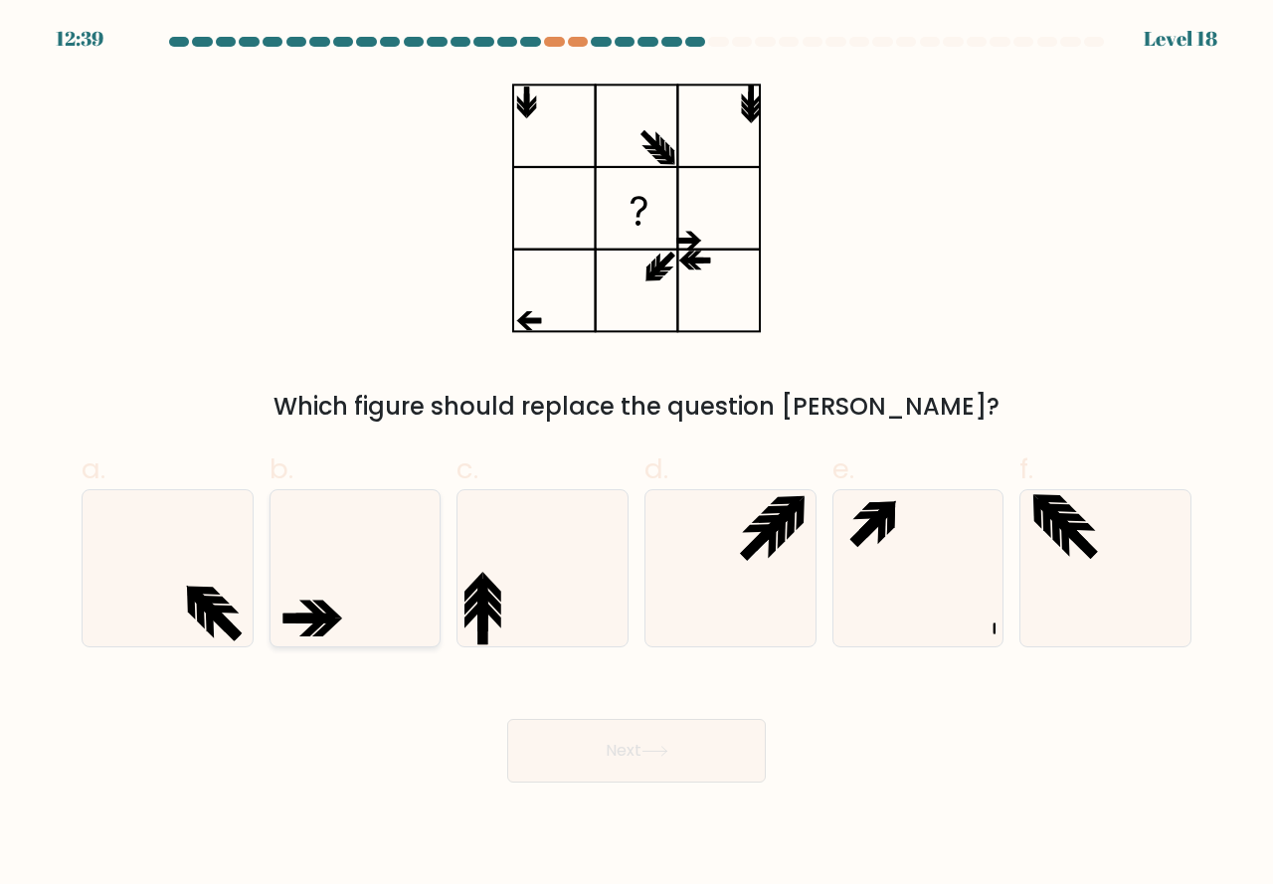
drag, startPoint x: 306, startPoint y: 612, endPoint x: 324, endPoint y: 627, distance: 23.3
click at [306, 609] on icon at bounding box center [355, 568] width 156 height 156
click at [636, 455] on input "b." at bounding box center [636, 449] width 1 height 13
radio input "true"
click at [600, 749] on button "Next" at bounding box center [636, 751] width 259 height 64
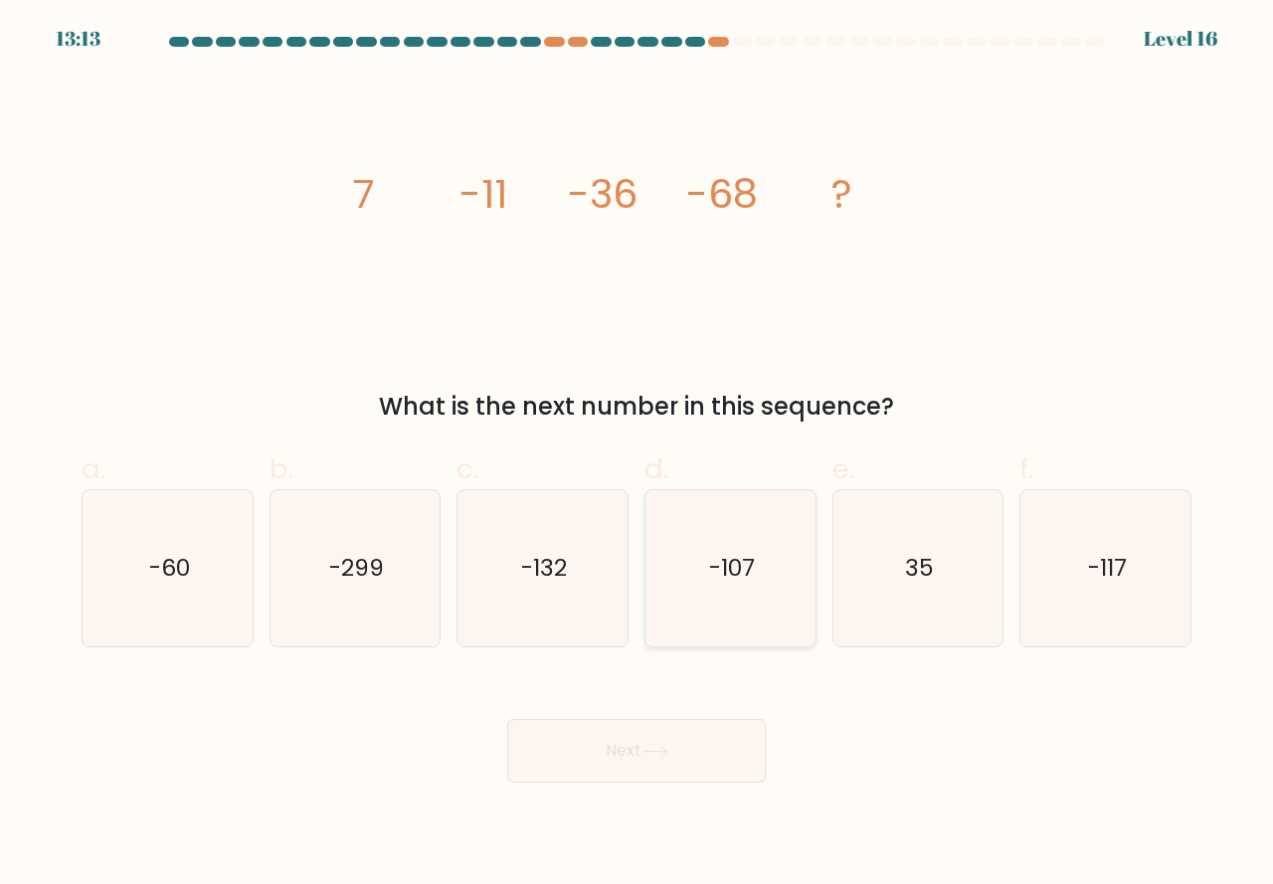
click at [752, 630] on icon "-107" at bounding box center [730, 568] width 156 height 156
click at [637, 455] on input "d. -107" at bounding box center [636, 449] width 1 height 13
radio input "true"
click at [665, 747] on icon at bounding box center [654, 751] width 27 height 11
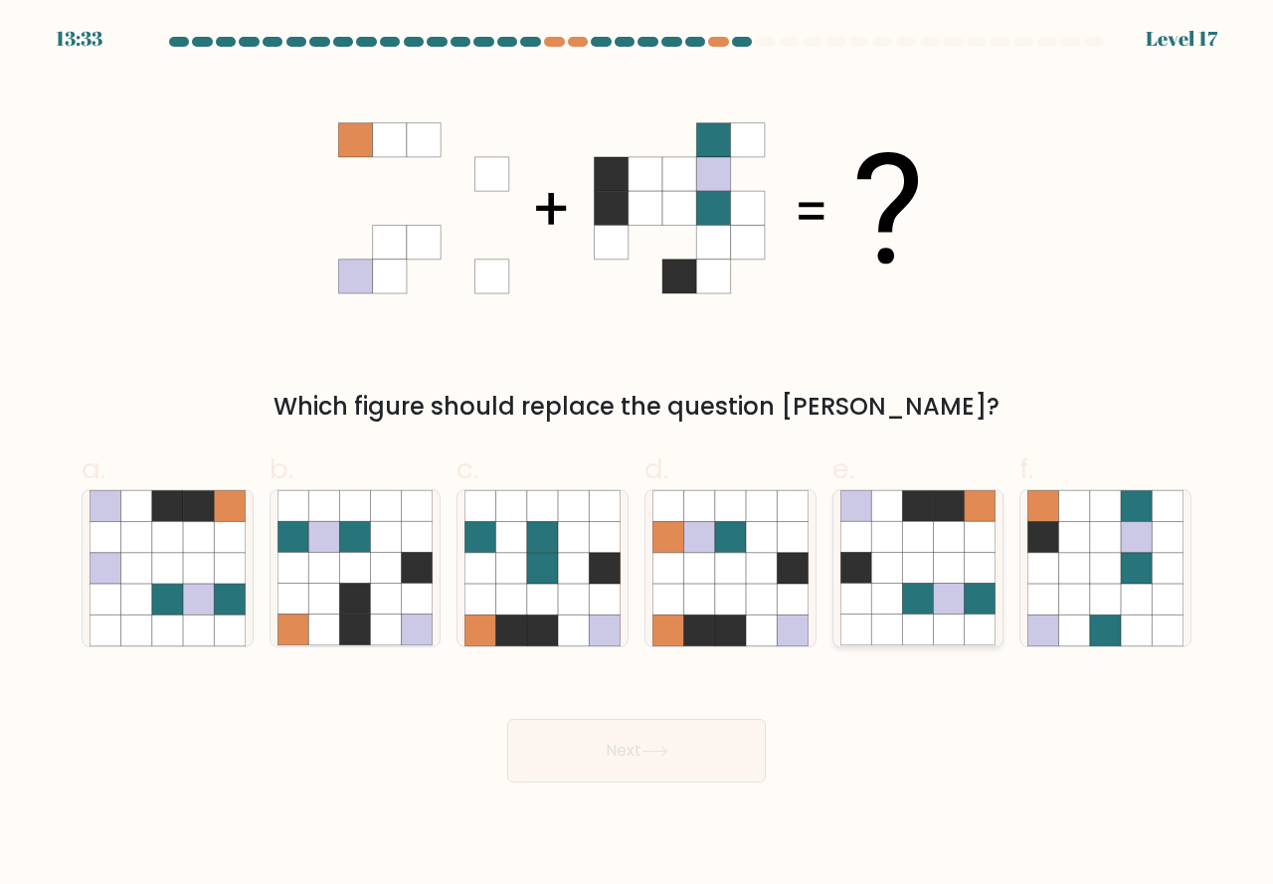
click at [900, 618] on icon at bounding box center [886, 630] width 31 height 31
click at [637, 455] on input "e." at bounding box center [636, 449] width 1 height 13
radio input "true"
click at [671, 734] on button "Next" at bounding box center [636, 751] width 259 height 64
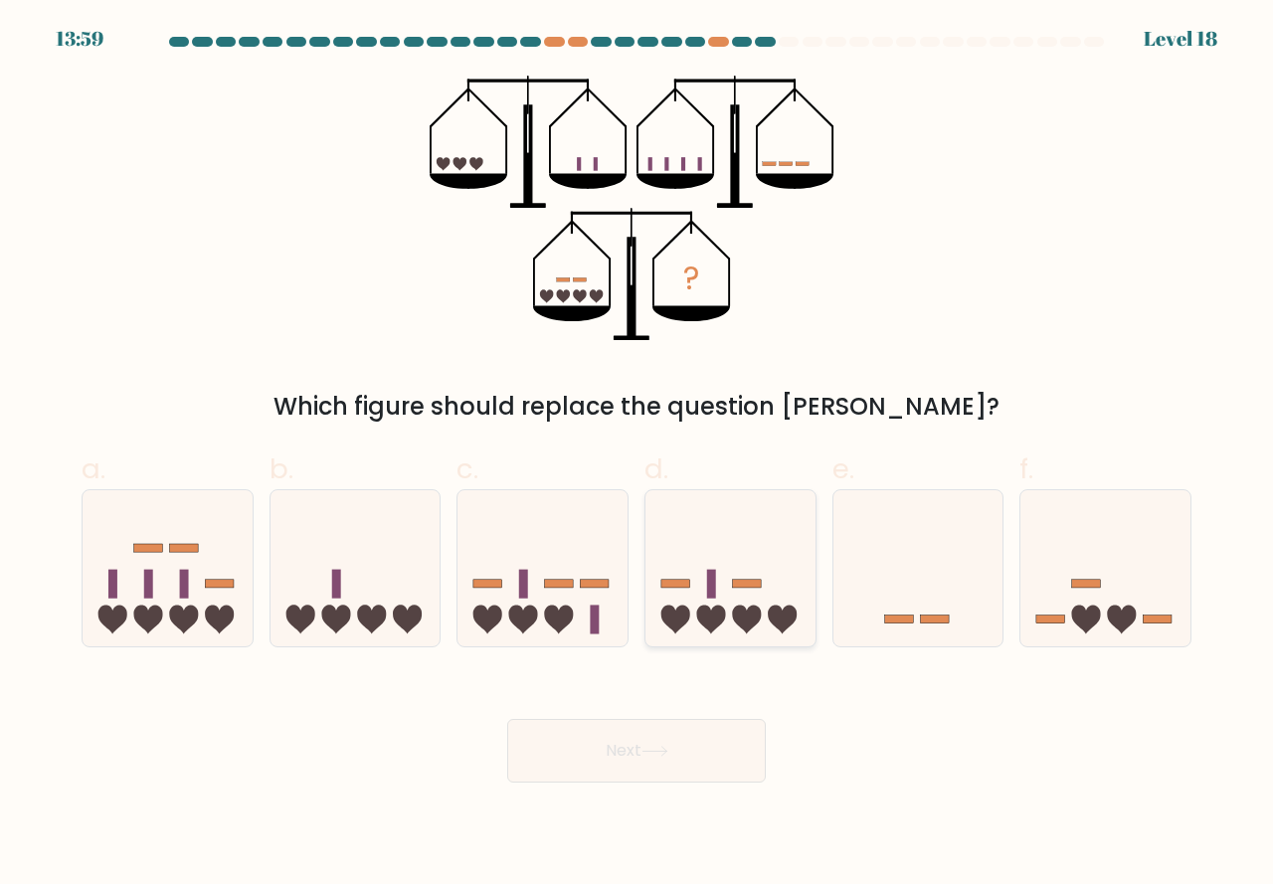
click at [728, 626] on icon at bounding box center [730, 568] width 170 height 140
click at [637, 455] on input "d." at bounding box center [636, 449] width 1 height 13
radio input "true"
click at [644, 751] on button "Next" at bounding box center [636, 751] width 259 height 64
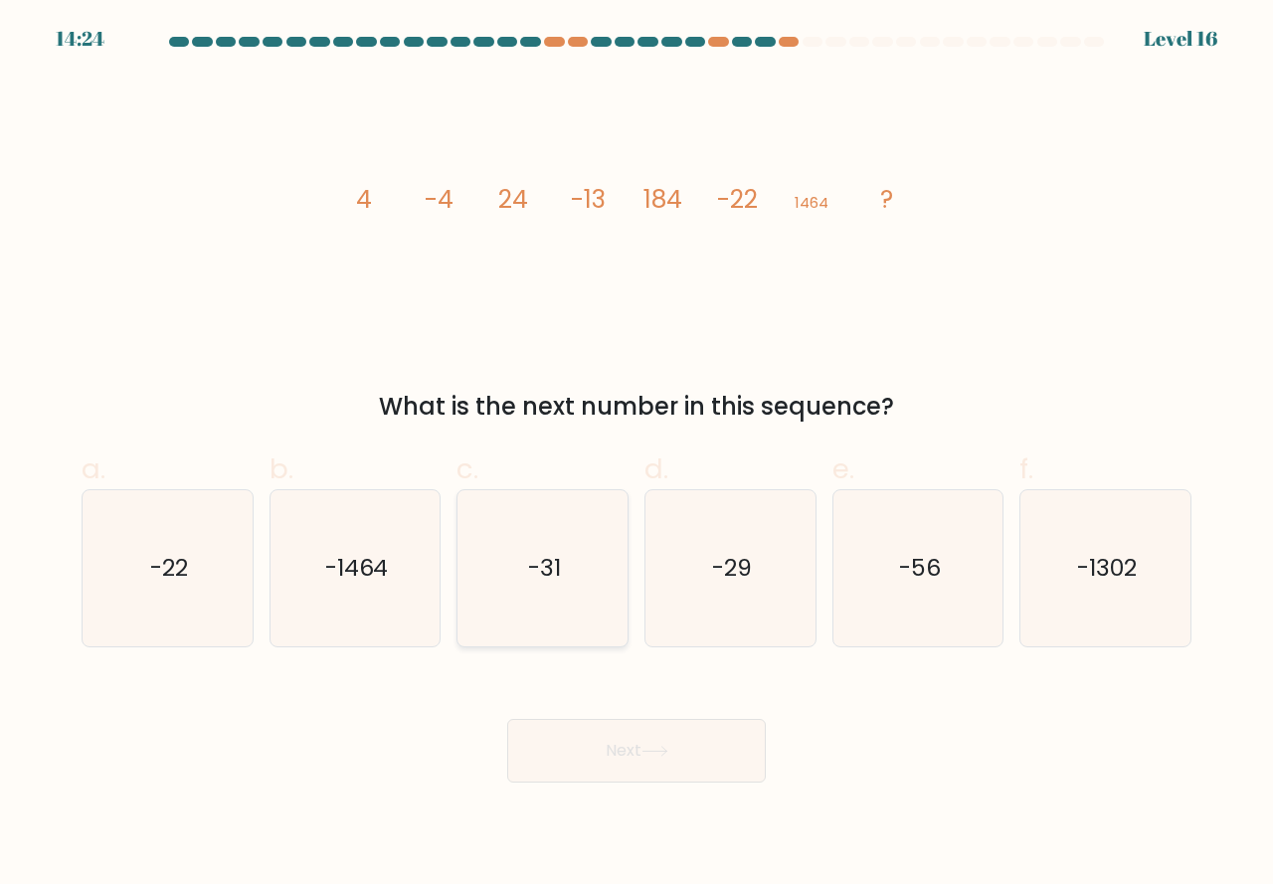
click at [531, 597] on icon "-31" at bounding box center [542, 568] width 156 height 156
click at [636, 455] on input "c. -31" at bounding box center [636, 449] width 1 height 13
radio input "true"
click at [601, 743] on button "Next" at bounding box center [636, 751] width 259 height 64
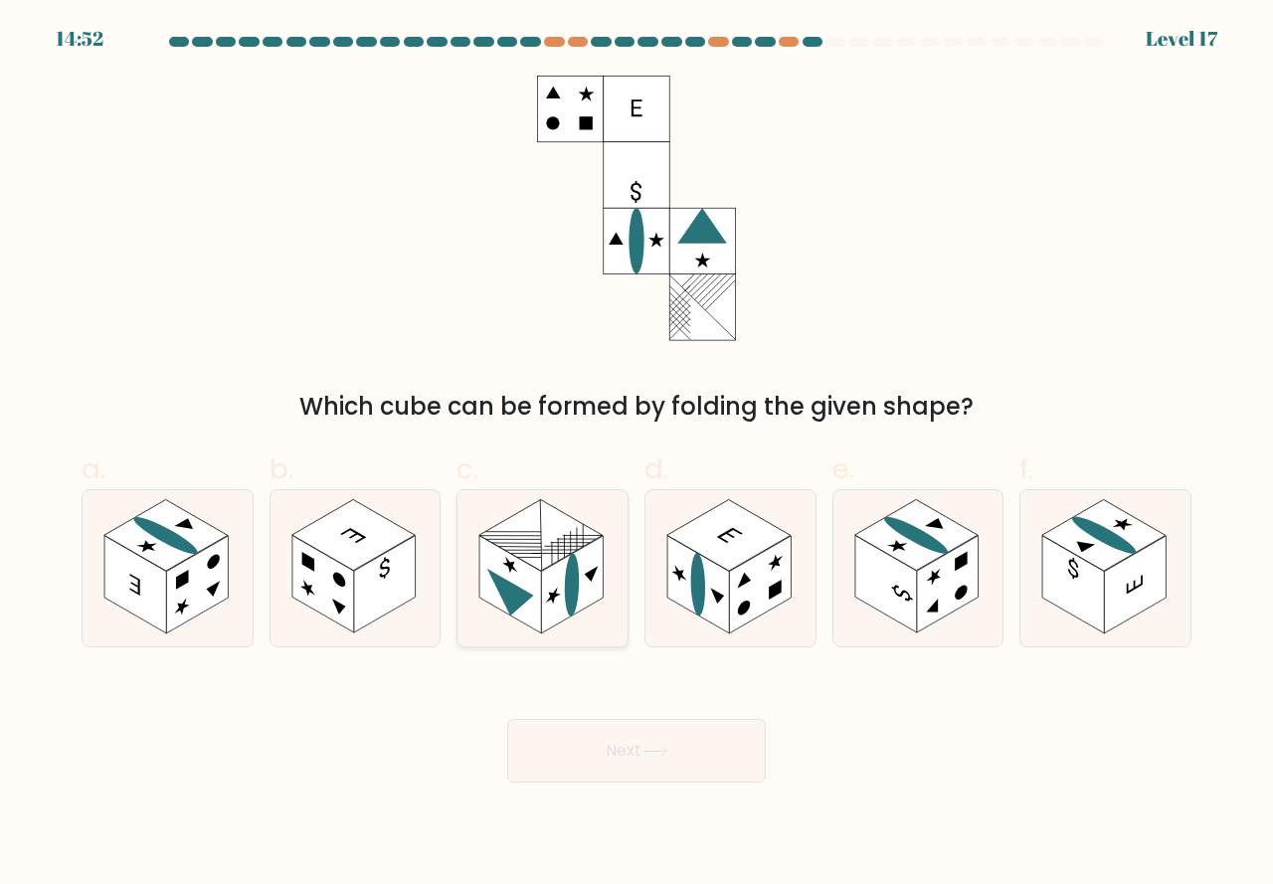
click at [547, 602] on icon at bounding box center [553, 596] width 15 height 23
click at [636, 455] on input "c." at bounding box center [636, 449] width 1 height 13
radio input "true"
click at [586, 767] on button "Next" at bounding box center [636, 751] width 259 height 64
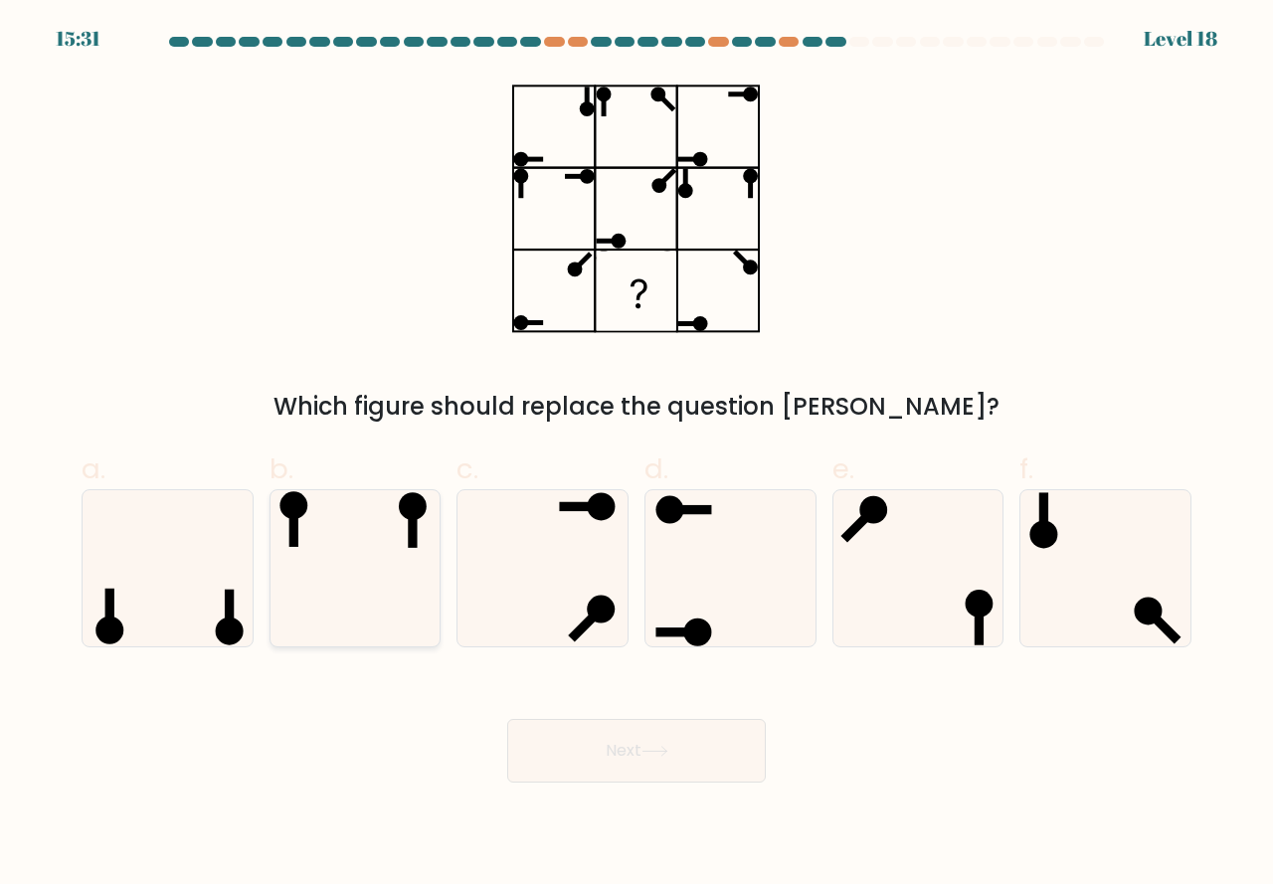
click at [436, 619] on div at bounding box center [356, 568] width 172 height 158
click at [636, 455] on input "b." at bounding box center [636, 449] width 1 height 13
radio input "true"
click at [613, 752] on button "Next" at bounding box center [636, 751] width 259 height 64
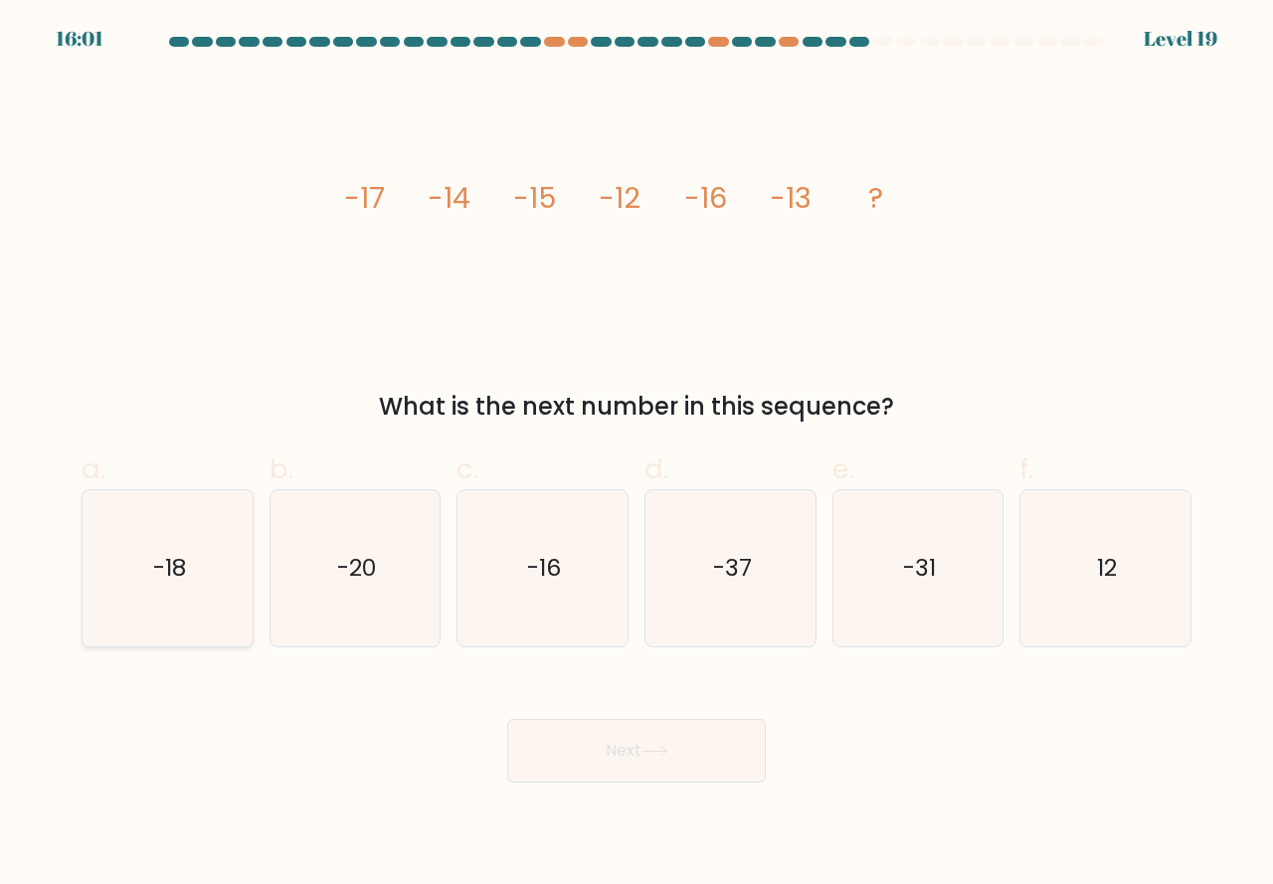
click at [161, 616] on icon "-18" at bounding box center [168, 568] width 156 height 156
click at [636, 455] on input "a. -18" at bounding box center [636, 449] width 1 height 13
radio input "true"
click at [610, 760] on button "Next" at bounding box center [636, 751] width 259 height 64
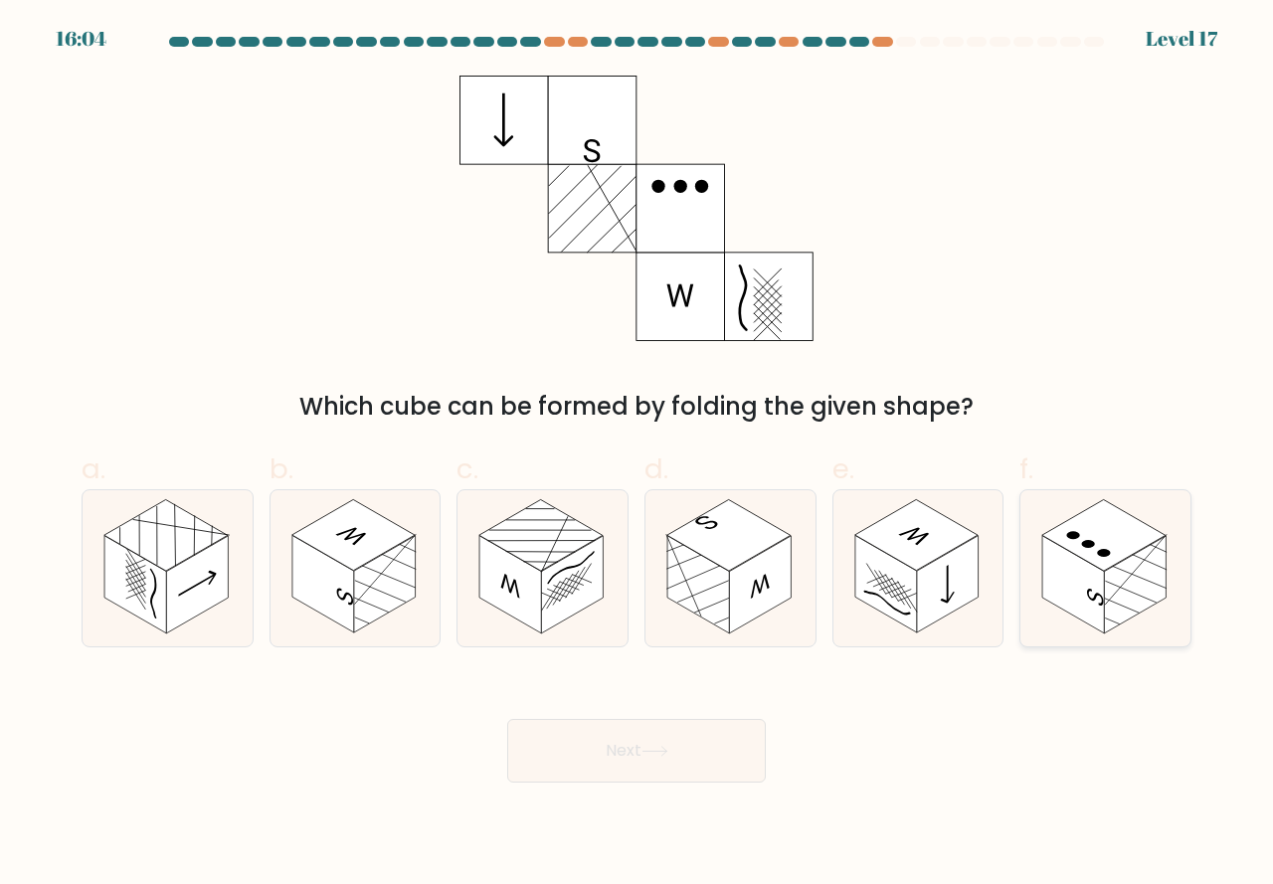
click at [1102, 611] on rect at bounding box center [1073, 584] width 62 height 97
click at [637, 455] on input "f." at bounding box center [636, 449] width 1 height 13
radio input "true"
click at [643, 759] on button "Next" at bounding box center [636, 751] width 259 height 64
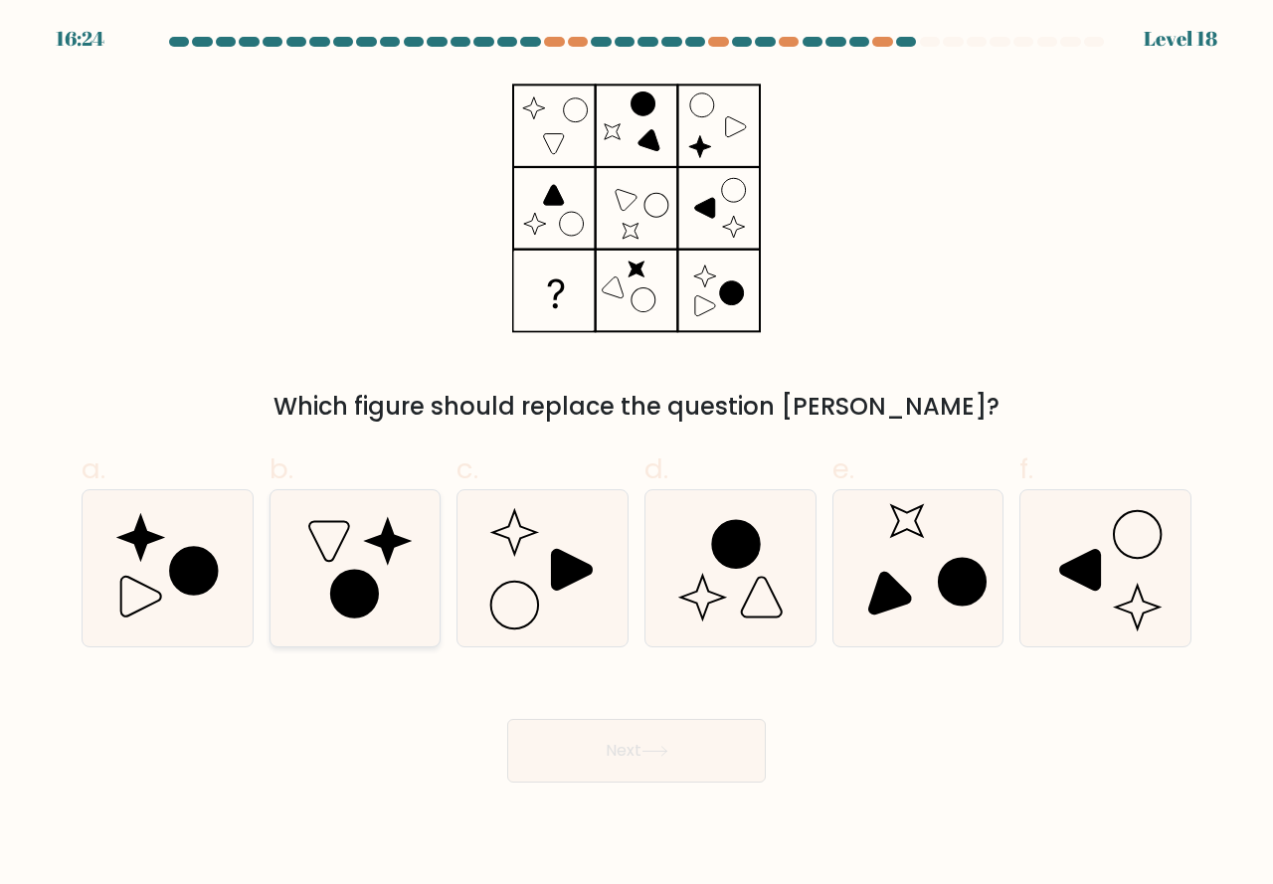
click at [375, 616] on icon at bounding box center [355, 568] width 156 height 156
click at [636, 455] on input "b." at bounding box center [636, 449] width 1 height 13
radio input "true"
click at [600, 751] on button "Next" at bounding box center [636, 751] width 259 height 64
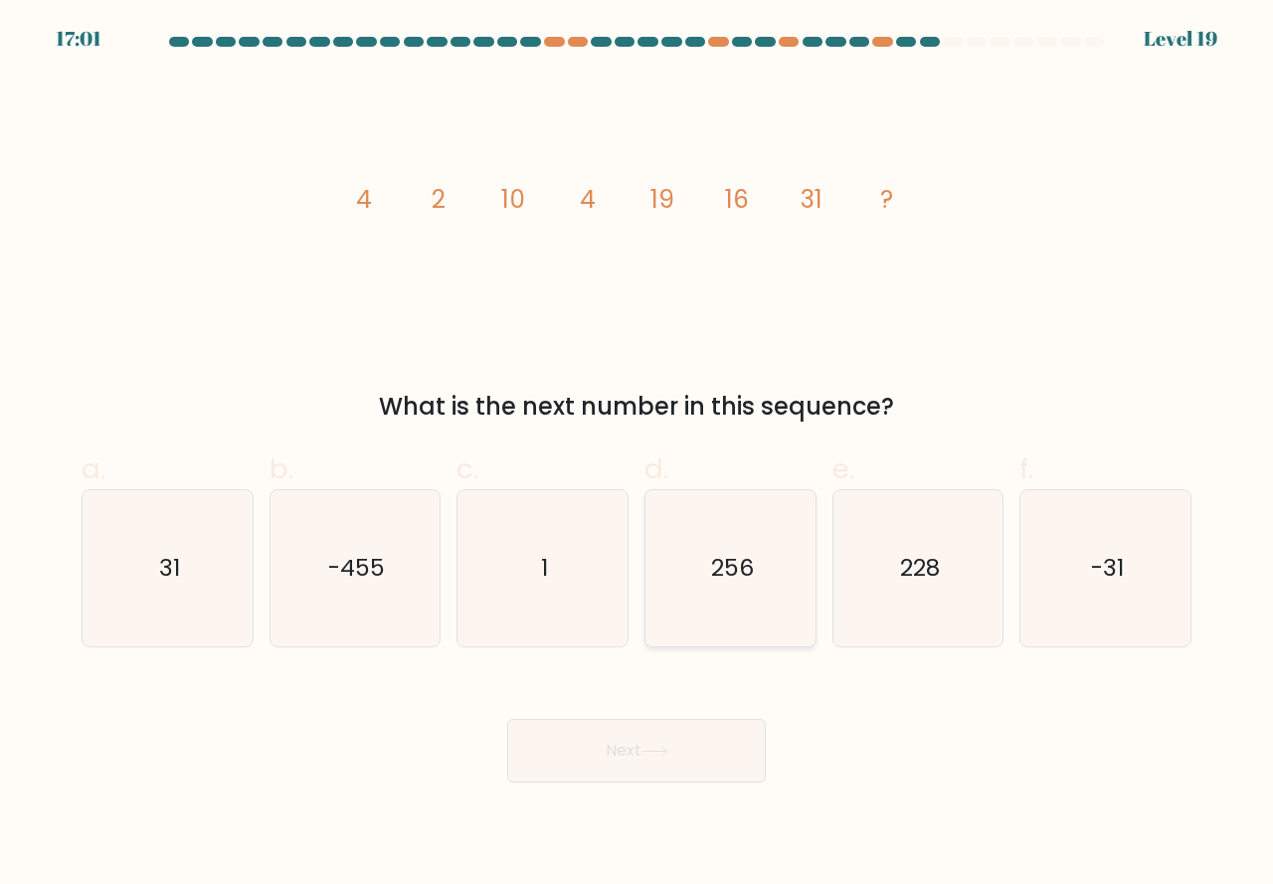
click at [751, 625] on icon "256" at bounding box center [730, 568] width 156 height 156
click at [637, 455] on input "d. 256" at bounding box center [636, 449] width 1 height 13
radio input "true"
click at [664, 743] on button "Next" at bounding box center [636, 751] width 259 height 64
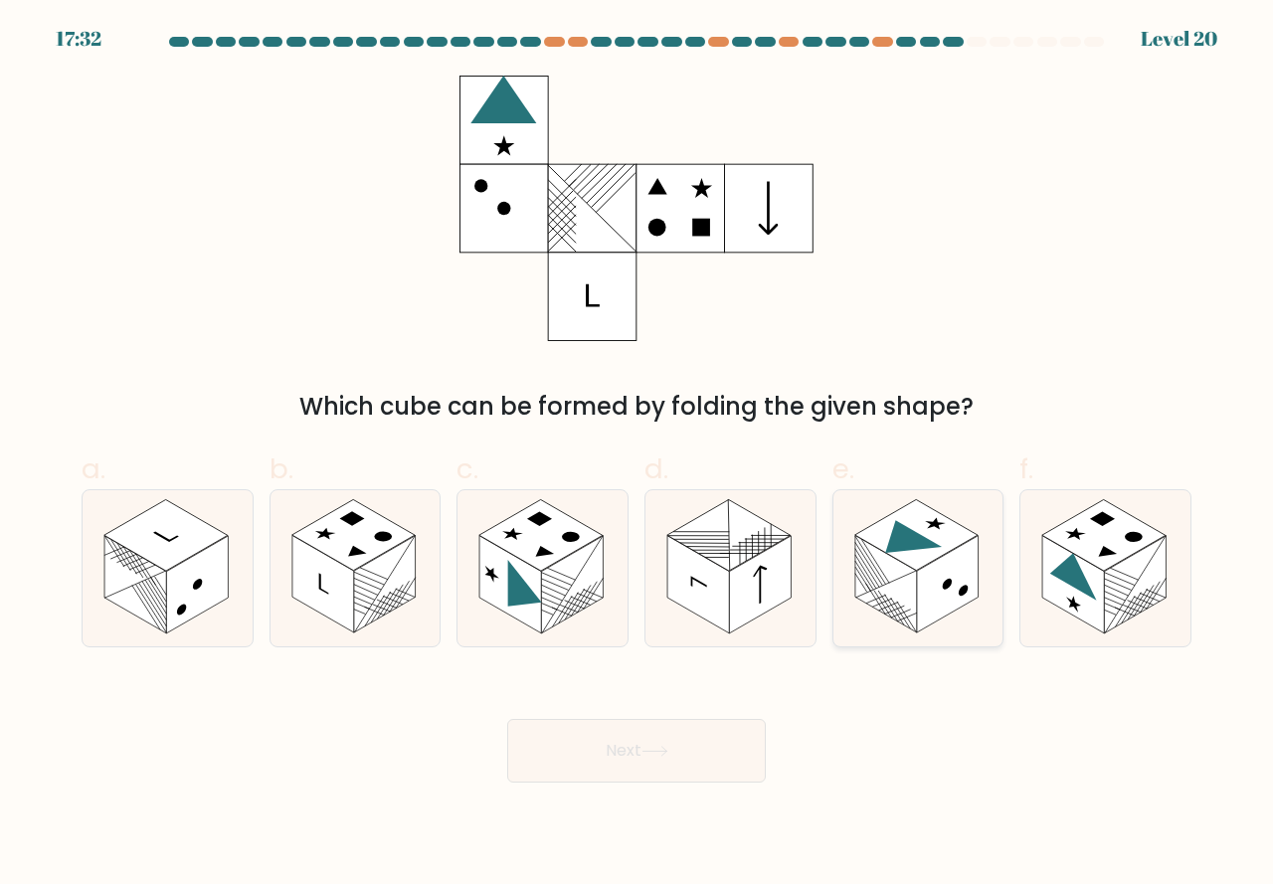
click at [914, 609] on rect at bounding box center [886, 584] width 62 height 97
click at [637, 455] on input "e." at bounding box center [636, 449] width 1 height 13
radio input "true"
click at [666, 750] on icon at bounding box center [654, 751] width 24 height 9
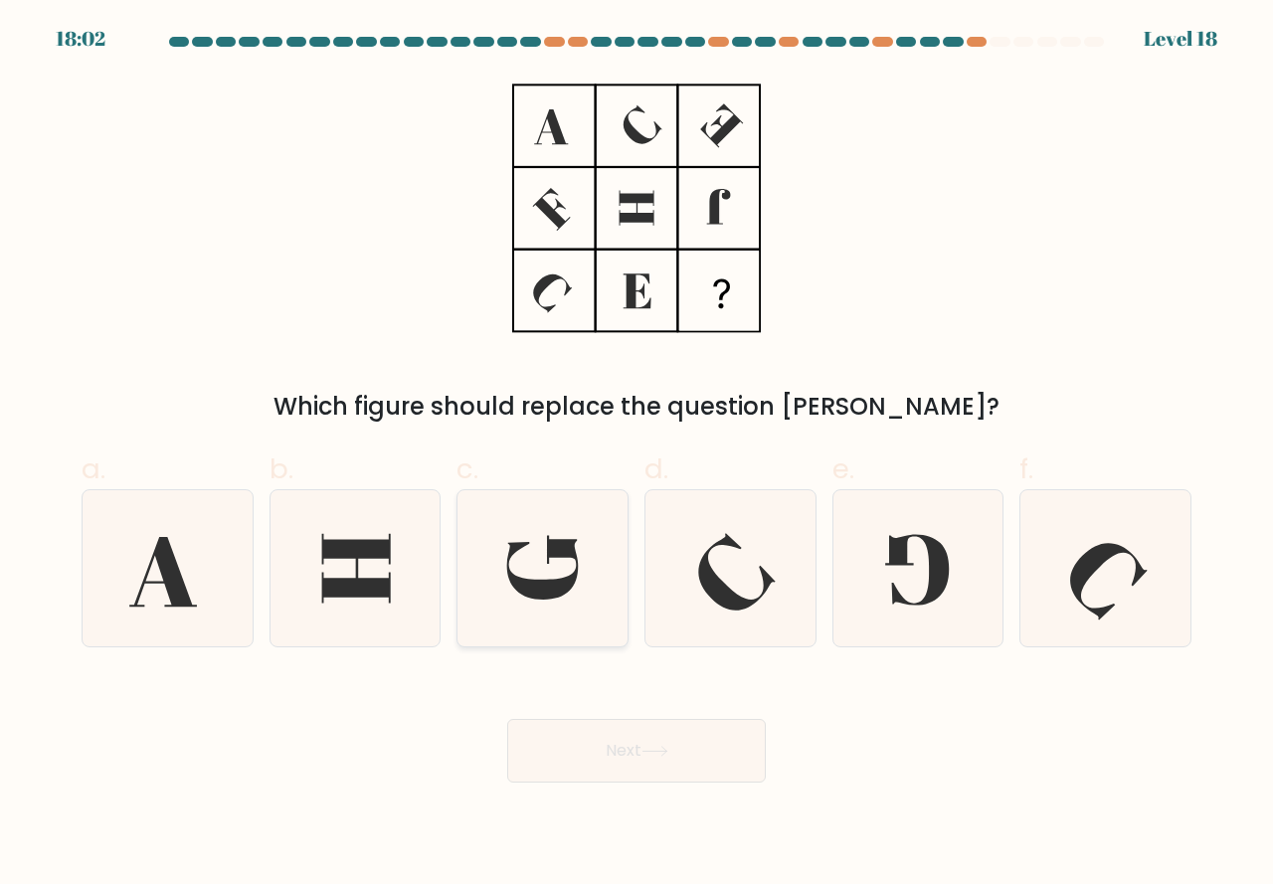
click at [527, 602] on icon at bounding box center [542, 568] width 156 height 156
click at [636, 455] on input "c." at bounding box center [636, 449] width 1 height 13
radio input "true"
click at [623, 759] on button "Next" at bounding box center [636, 751] width 259 height 64
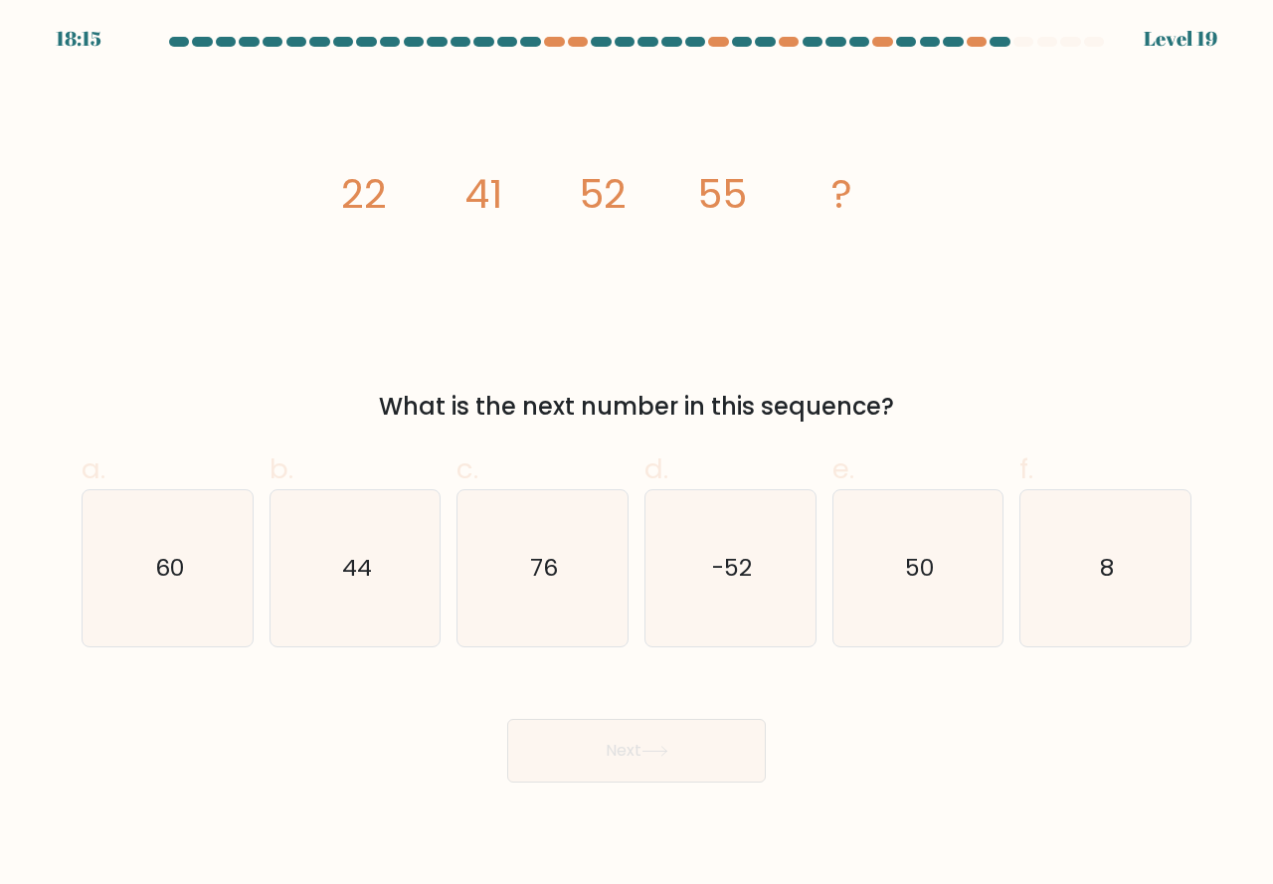
drag, startPoint x: 872, startPoint y: 601, endPoint x: 812, endPoint y: 685, distance: 104.1
click at [873, 608] on icon "50" at bounding box center [918, 568] width 156 height 156
click at [637, 455] on input "e. 50" at bounding box center [636, 449] width 1 height 13
radio input "true"
click at [683, 743] on button "Next" at bounding box center [636, 751] width 259 height 64
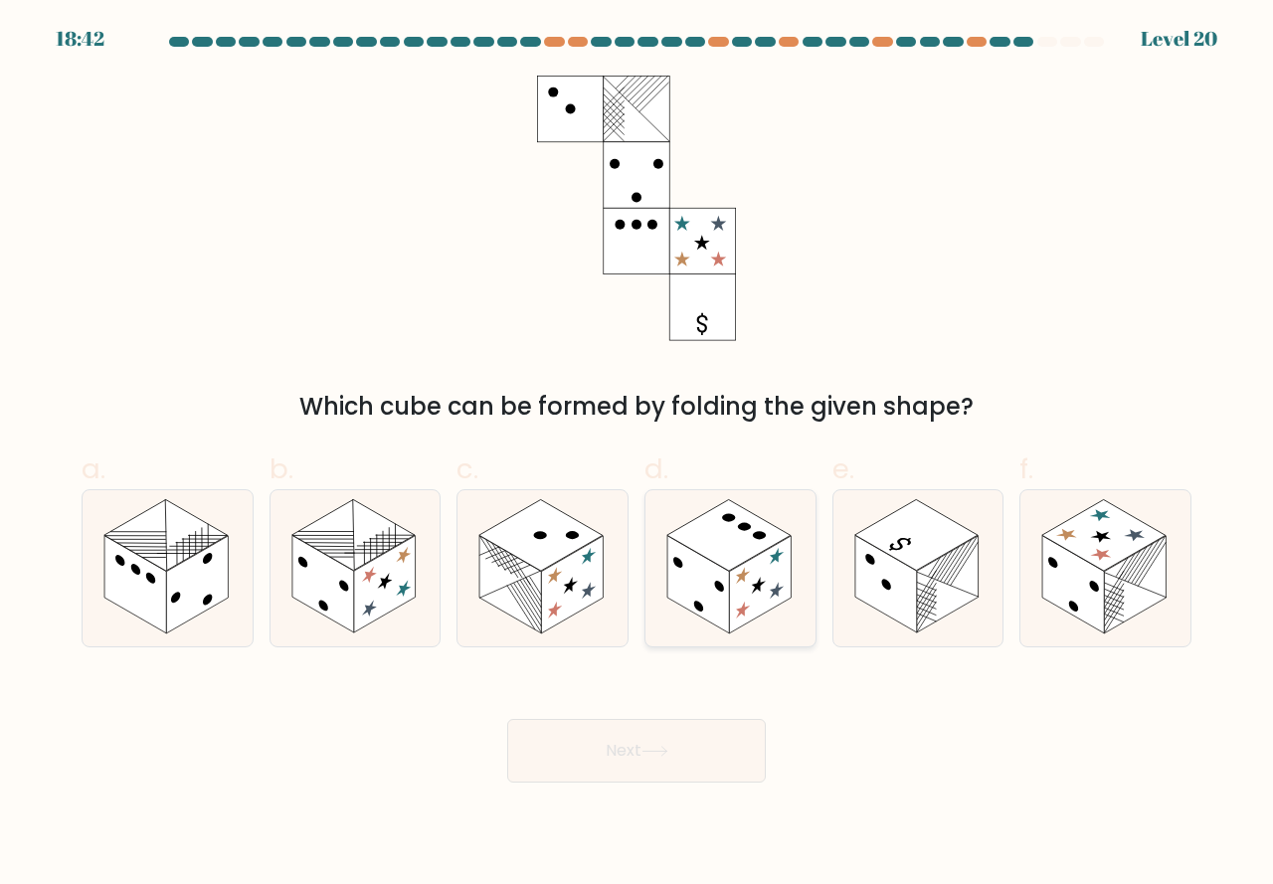
click at [707, 605] on rect at bounding box center [698, 584] width 62 height 97
click at [637, 455] on input "d." at bounding box center [636, 449] width 1 height 13
radio input "true"
click at [637, 750] on button "Next" at bounding box center [636, 751] width 259 height 64
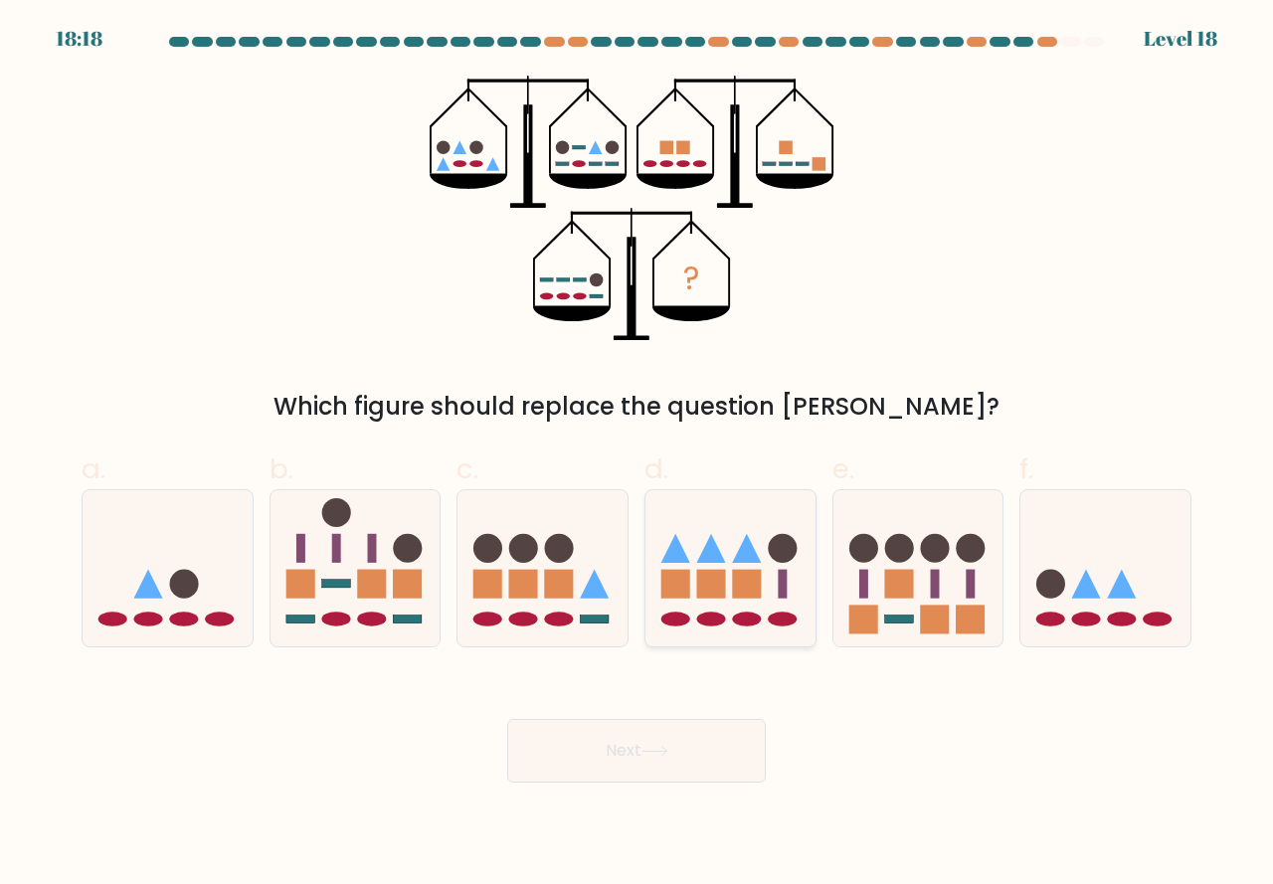
click at [738, 595] on rect at bounding box center [747, 583] width 29 height 29
click at [637, 455] on input "d." at bounding box center [636, 449] width 1 height 13
radio input "true"
click at [610, 753] on button "Next" at bounding box center [636, 751] width 259 height 64
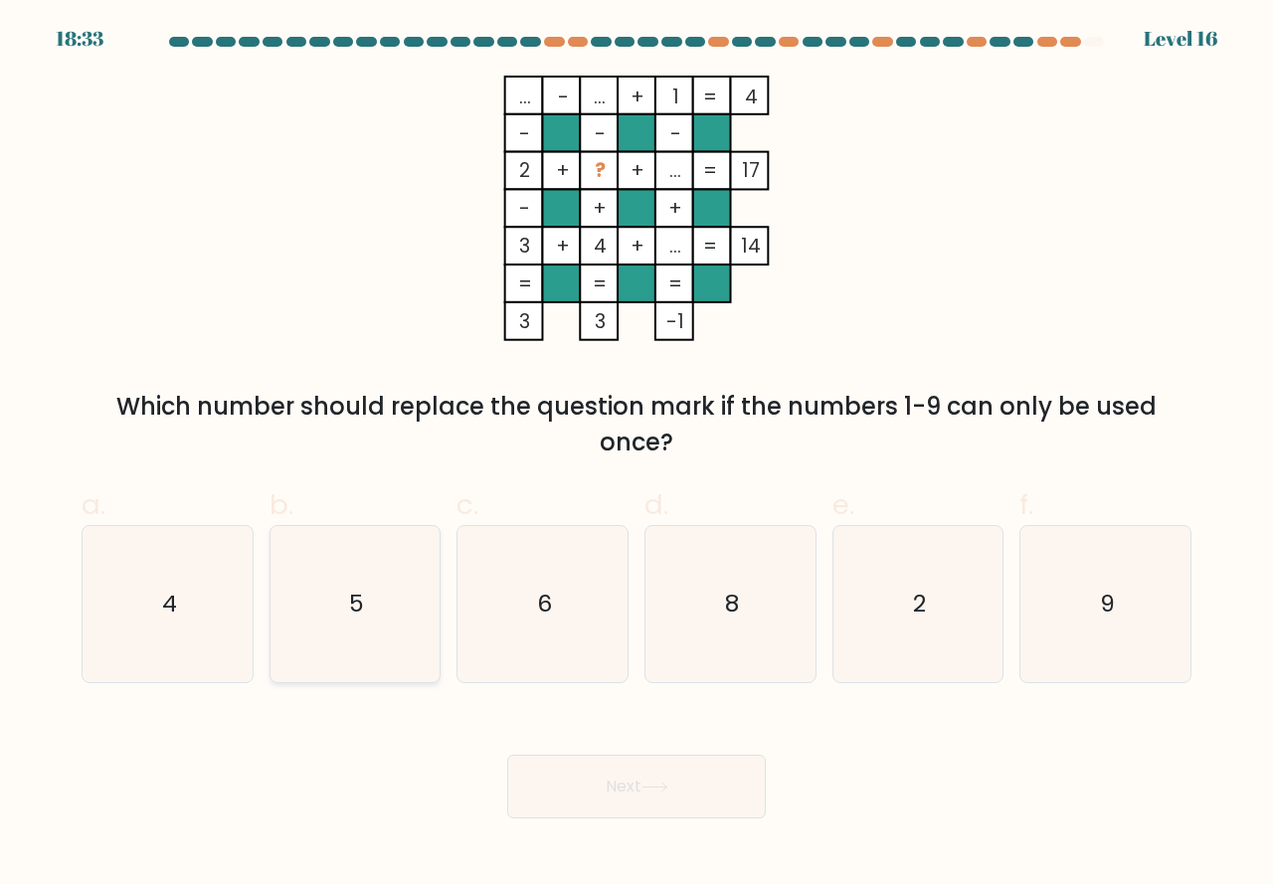
click at [392, 646] on icon "5" at bounding box center [355, 604] width 156 height 156
click at [636, 455] on input "b. 5" at bounding box center [636, 449] width 1 height 13
radio input "true"
click at [615, 792] on button "Next" at bounding box center [636, 787] width 259 height 64
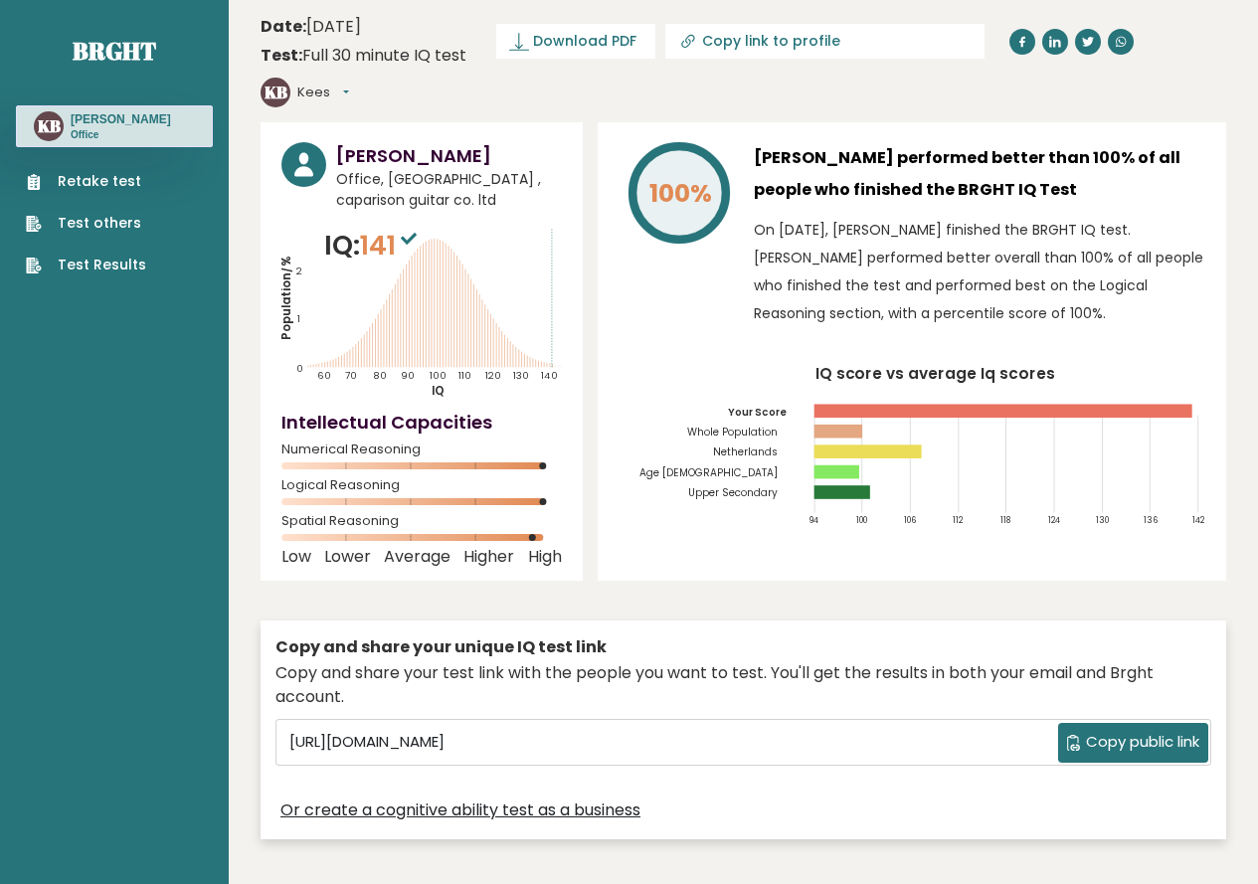
click at [110, 254] on ul "Retake test Test others Test Results" at bounding box center [86, 223] width 140 height 104
click at [115, 263] on link "Test Results" at bounding box center [86, 265] width 120 height 21
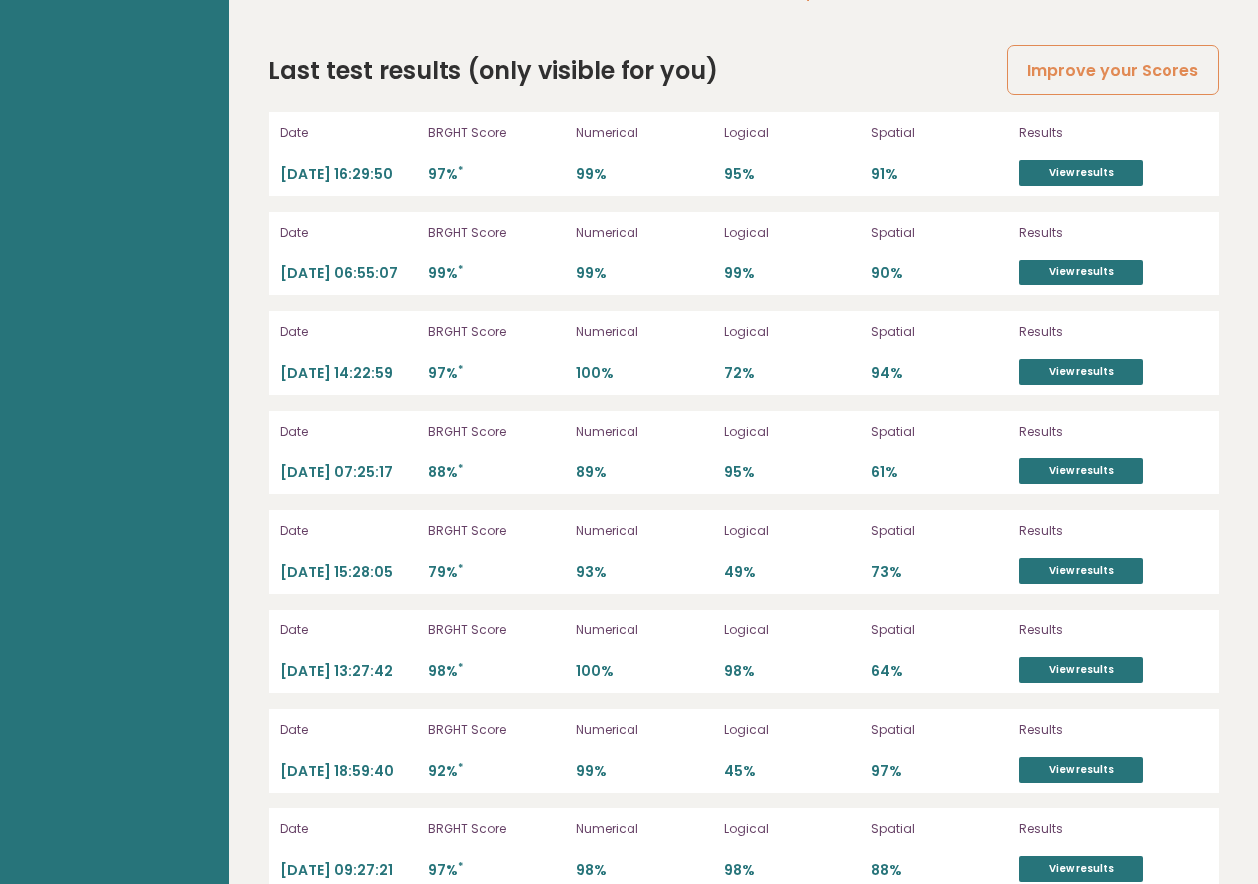
scroll to position [5614, 0]
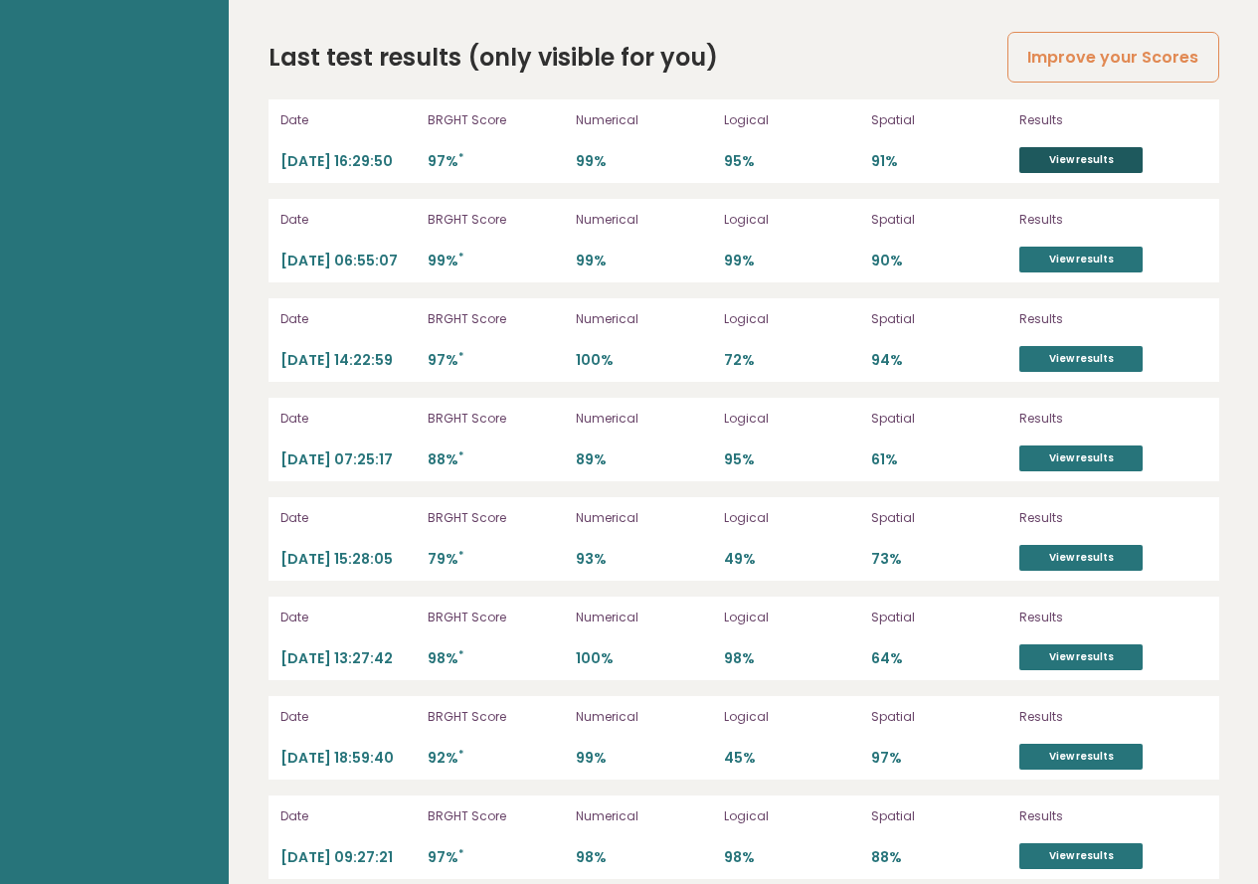
click at [1072, 147] on link "View results" at bounding box center [1080, 160] width 123 height 26
